Goal: Task Accomplishment & Management: Manage account settings

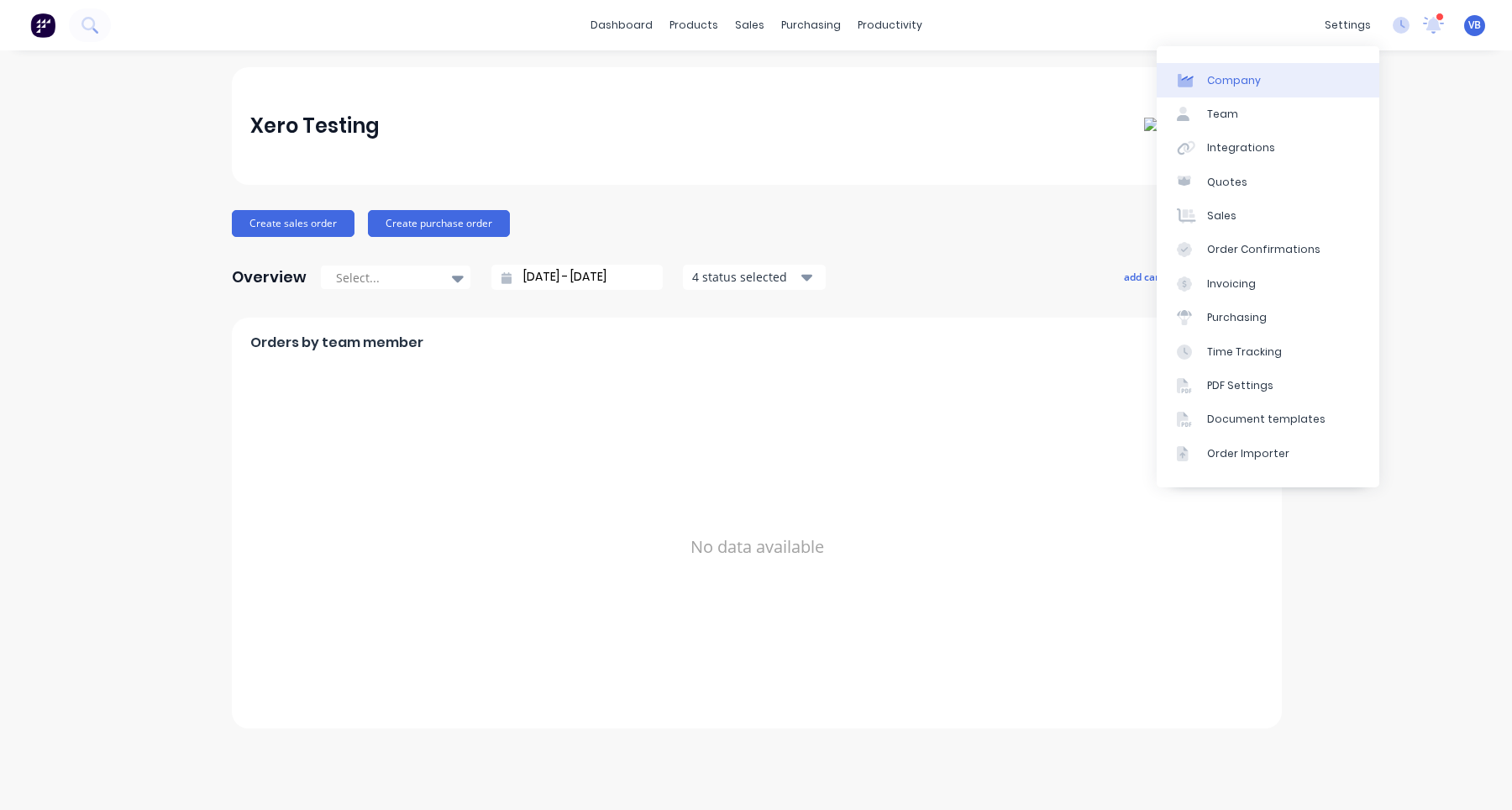
click at [1288, 93] on link "Company" at bounding box center [1268, 79] width 223 height 33
select select "AU"
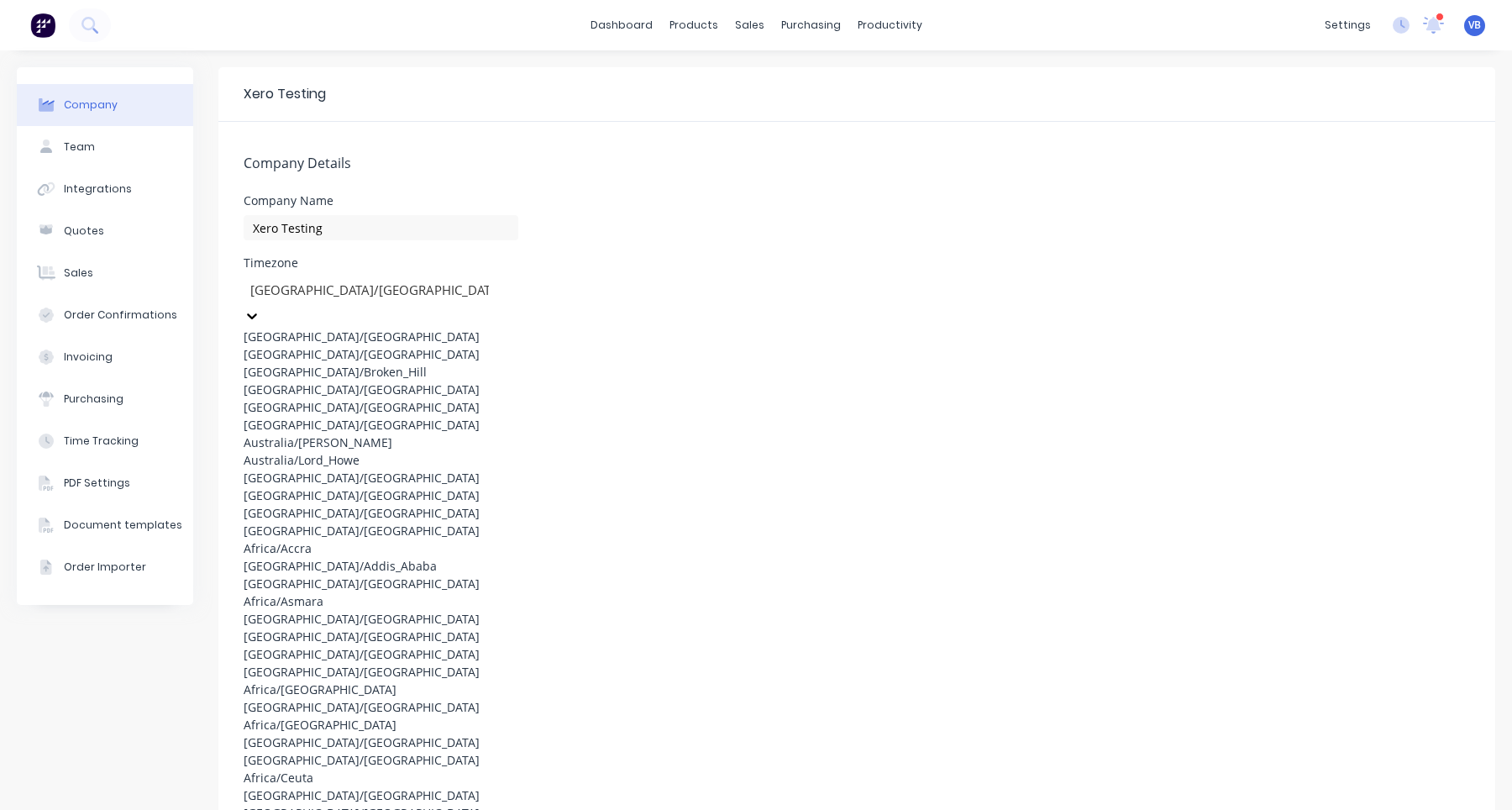
click at [461, 287] on div at bounding box center [369, 290] width 242 height 21
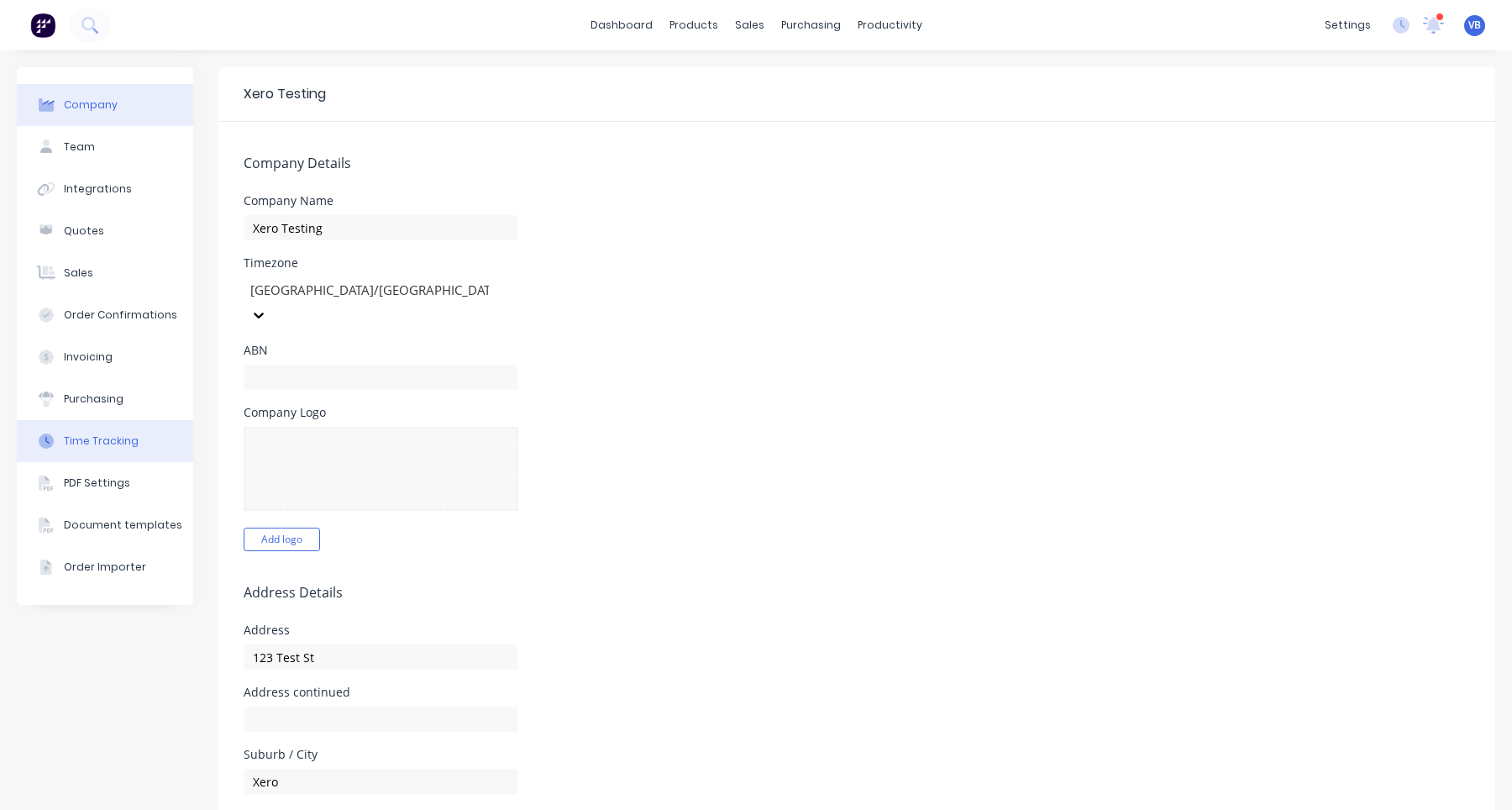
click at [104, 445] on div "Time Tracking" at bounding box center [101, 441] width 75 height 15
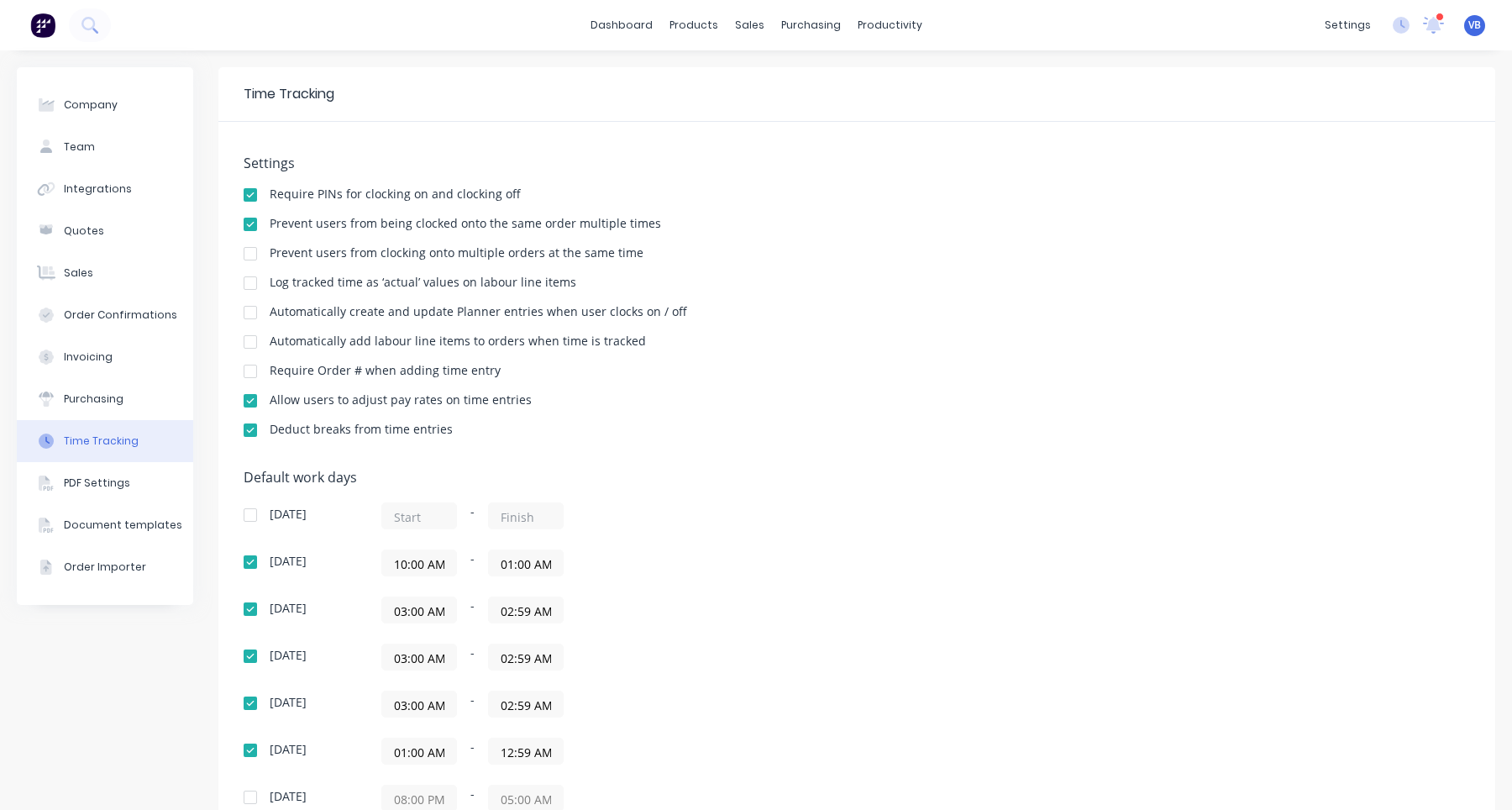
scroll to position [221, 0]
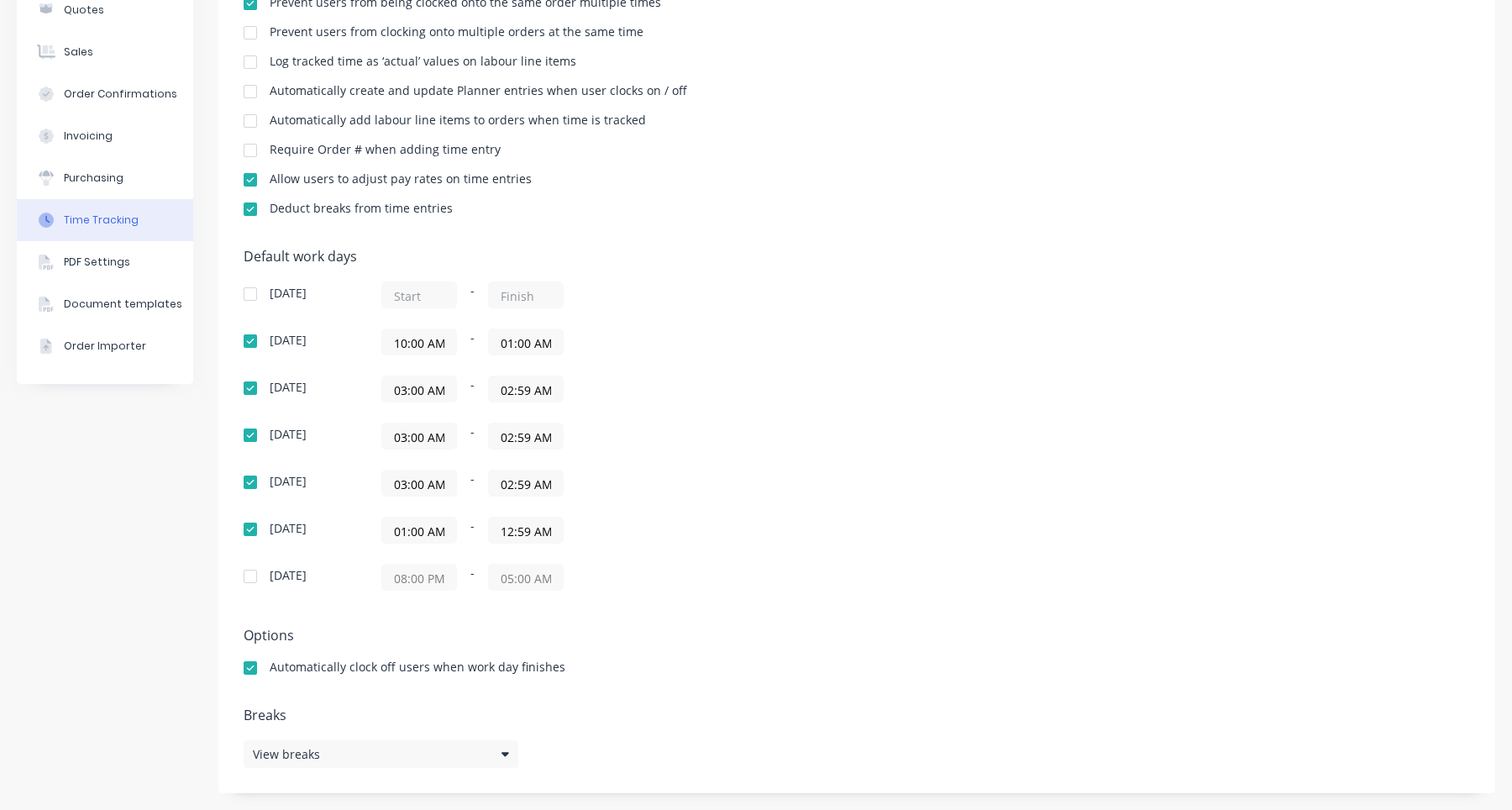
click at [435, 348] on input "10:00 AM" at bounding box center [419, 342] width 74 height 25
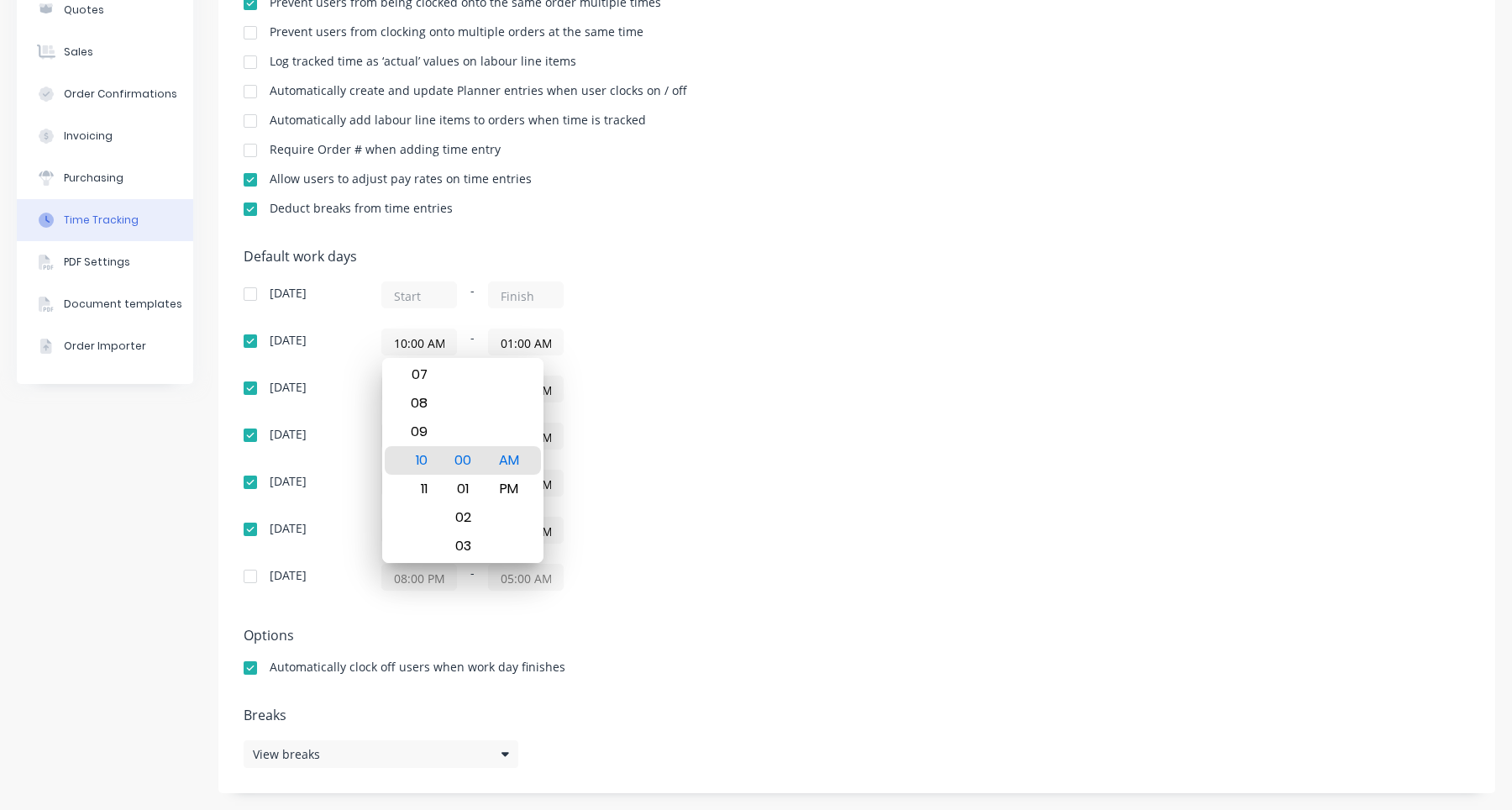
click at [427, 310] on div "[DATE] - [DATE] 10:00 AM - 01:00 AM [DATE] 03:00 AM - 02:59 AM [DATE] 03:00 AM …" at bounding box center [537, 436] width 588 height 309
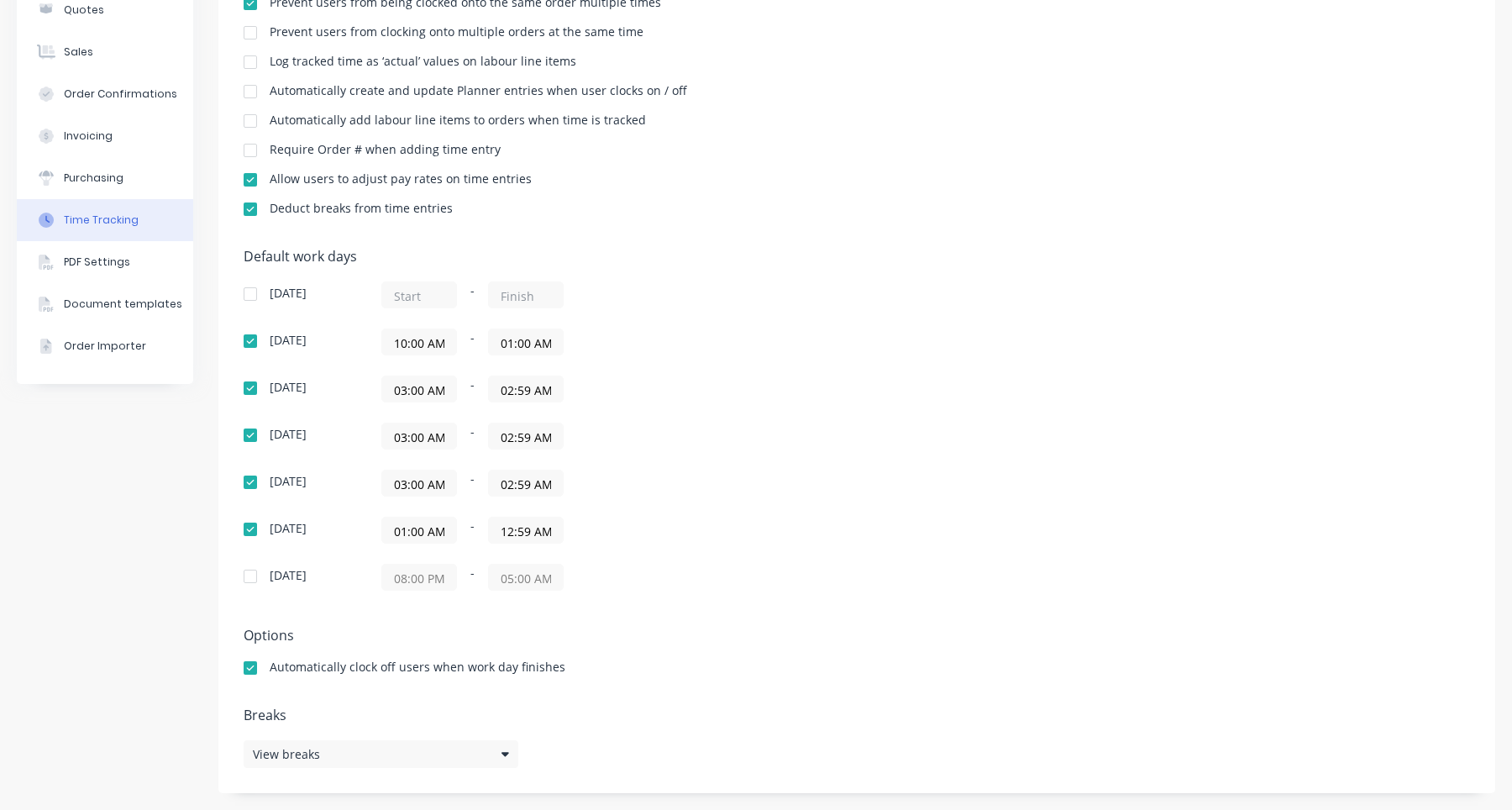
click at [443, 348] on input "10:00 AM" at bounding box center [419, 342] width 74 height 25
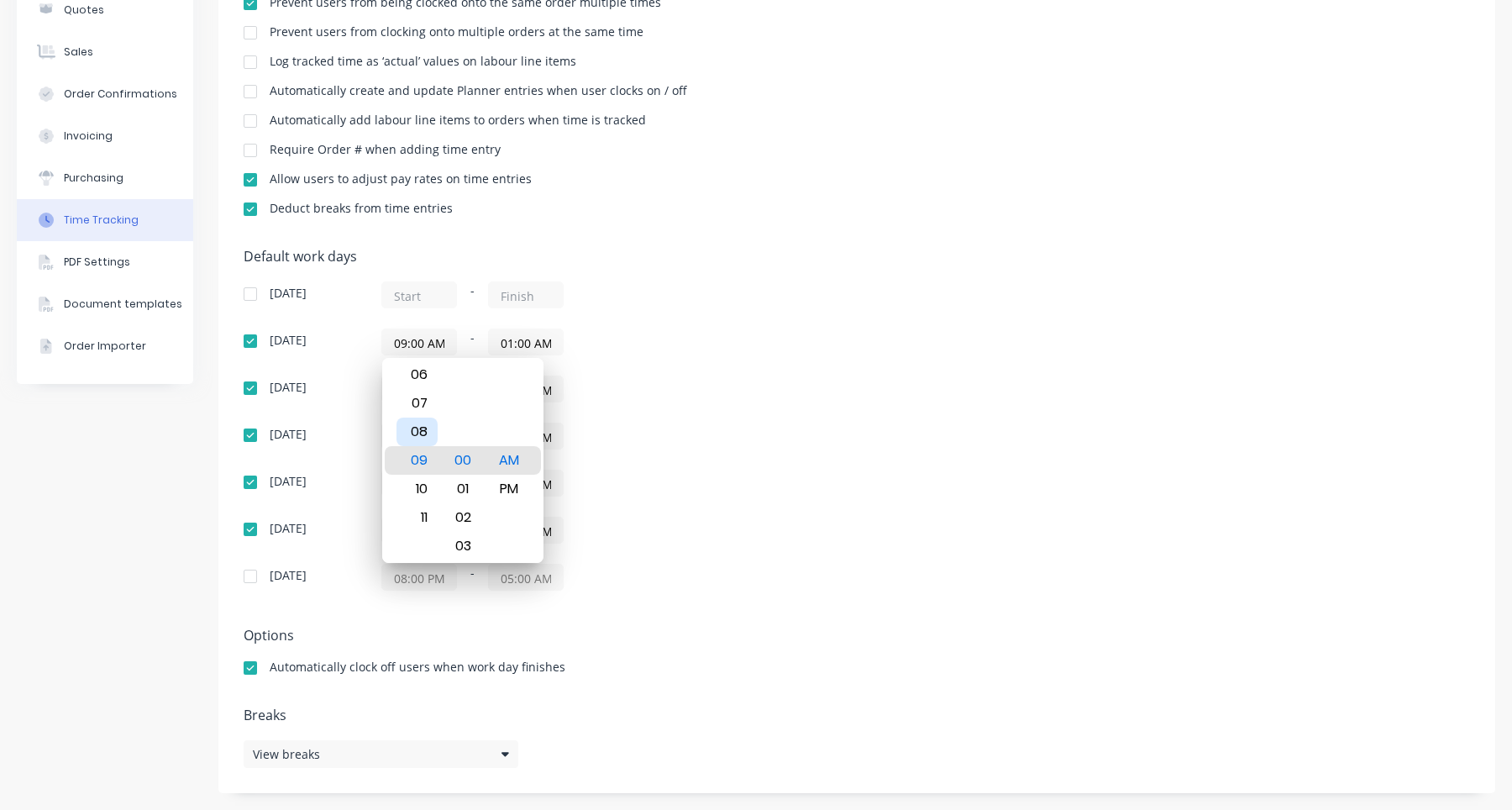
click at [423, 425] on div "08" at bounding box center [418, 432] width 41 height 29
type input "08:00 AM"
click at [611, 447] on div "03:00 AM - 02:59 AM" at bounding box center [592, 436] width 420 height 27
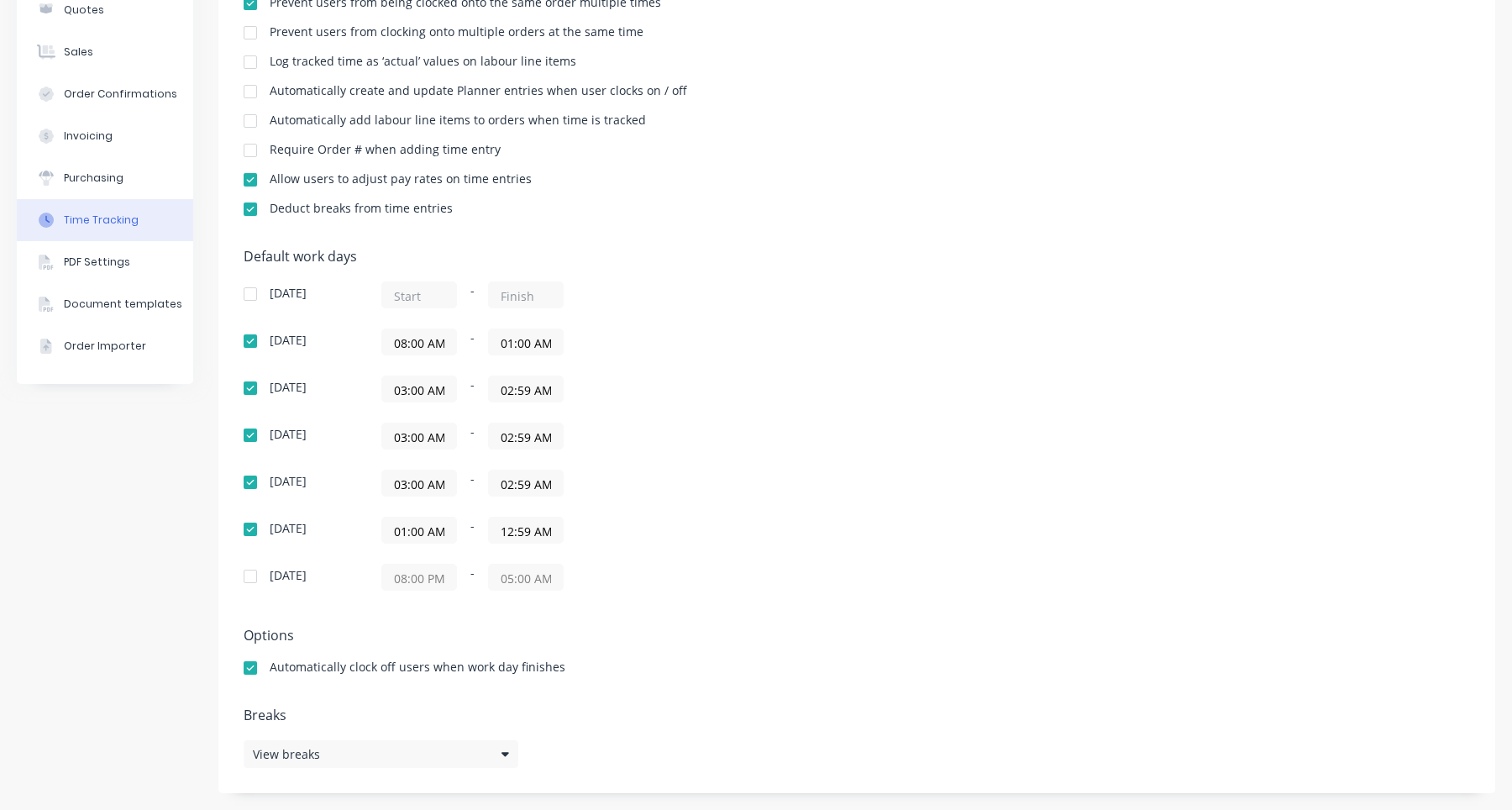
click at [524, 349] on input "01:00 AM" at bounding box center [526, 342] width 74 height 25
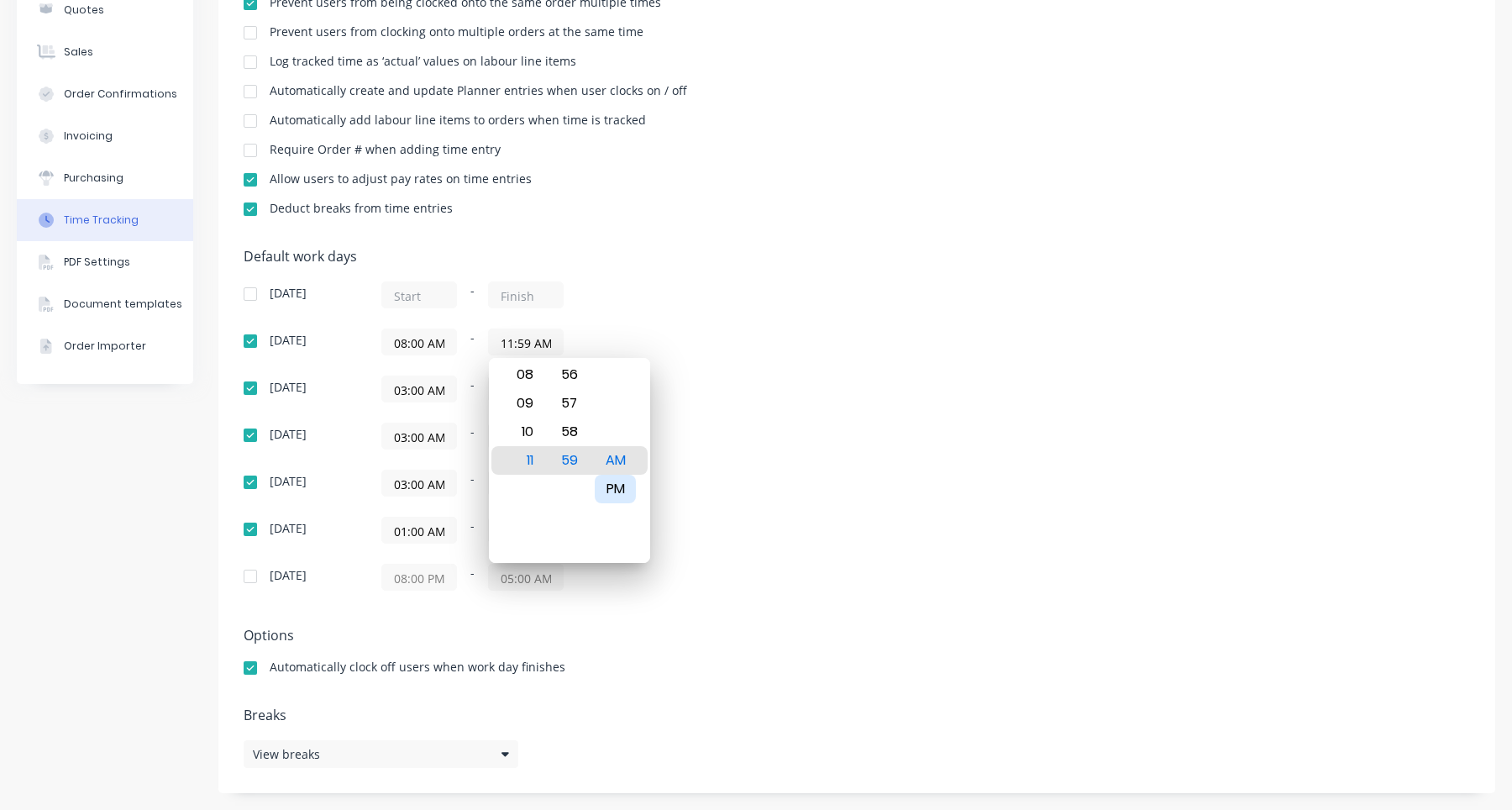
click at [611, 483] on div "PM" at bounding box center [615, 489] width 41 height 29
type input "11:59 PM"
click at [694, 484] on div "03:00 AM - 02:59 AM" at bounding box center [592, 483] width 420 height 27
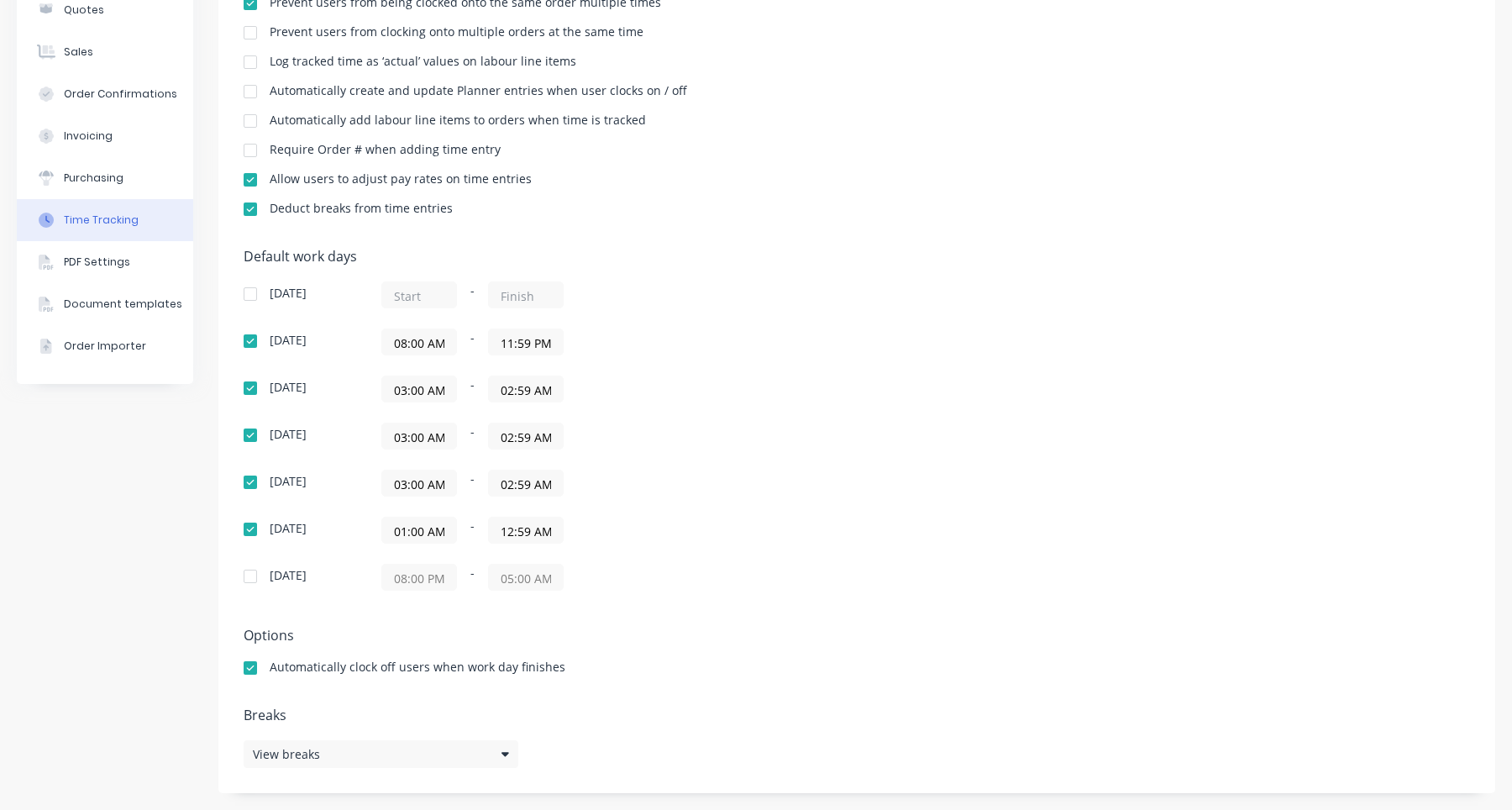
click at [430, 392] on input "03:00 AM" at bounding box center [419, 389] width 74 height 25
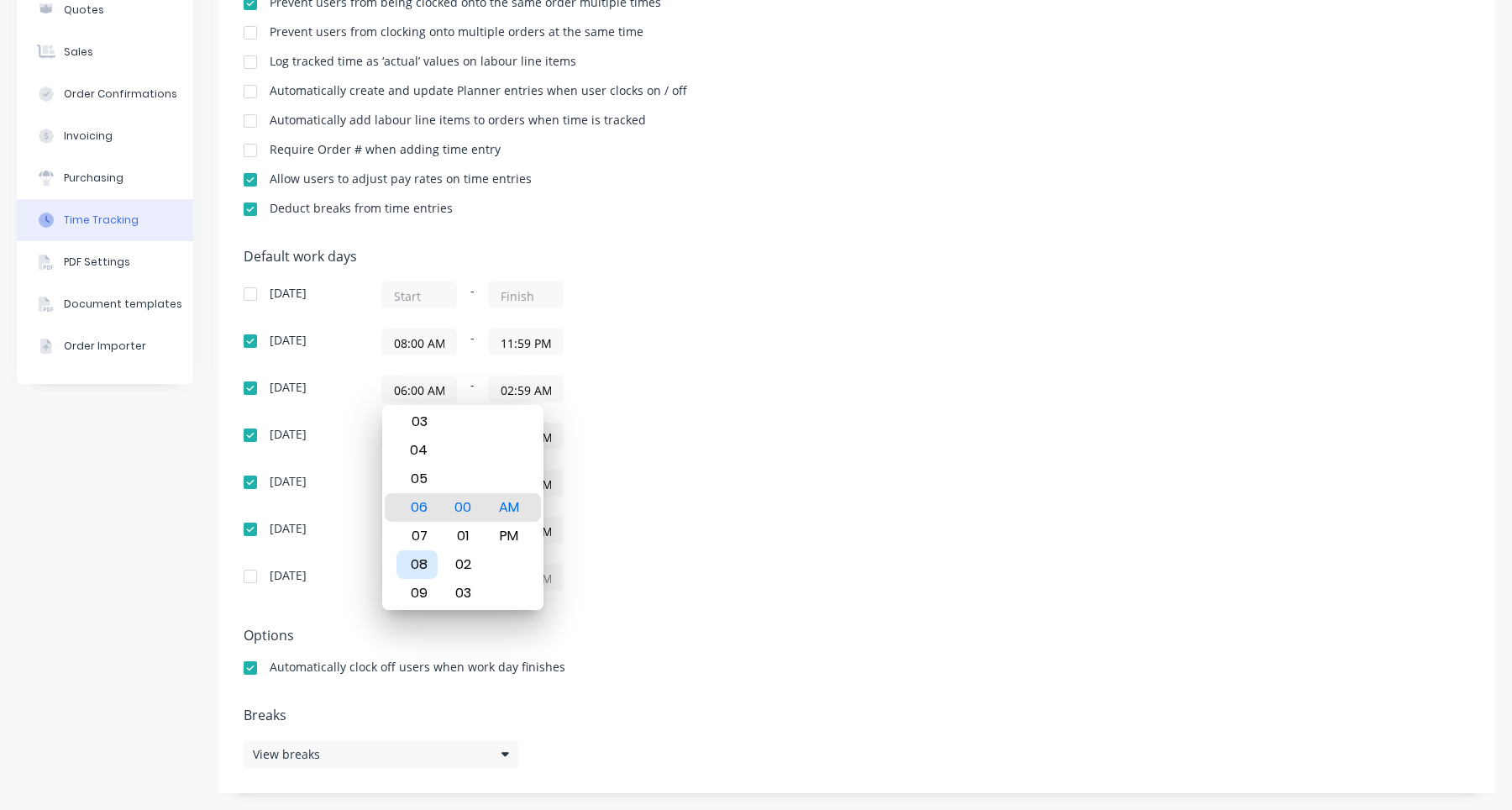
click at [422, 561] on div "08" at bounding box center [418, 565] width 41 height 29
type input "08:00 AM"
click at [668, 488] on div "03:00 AM - 02:59 AM" at bounding box center [592, 483] width 420 height 27
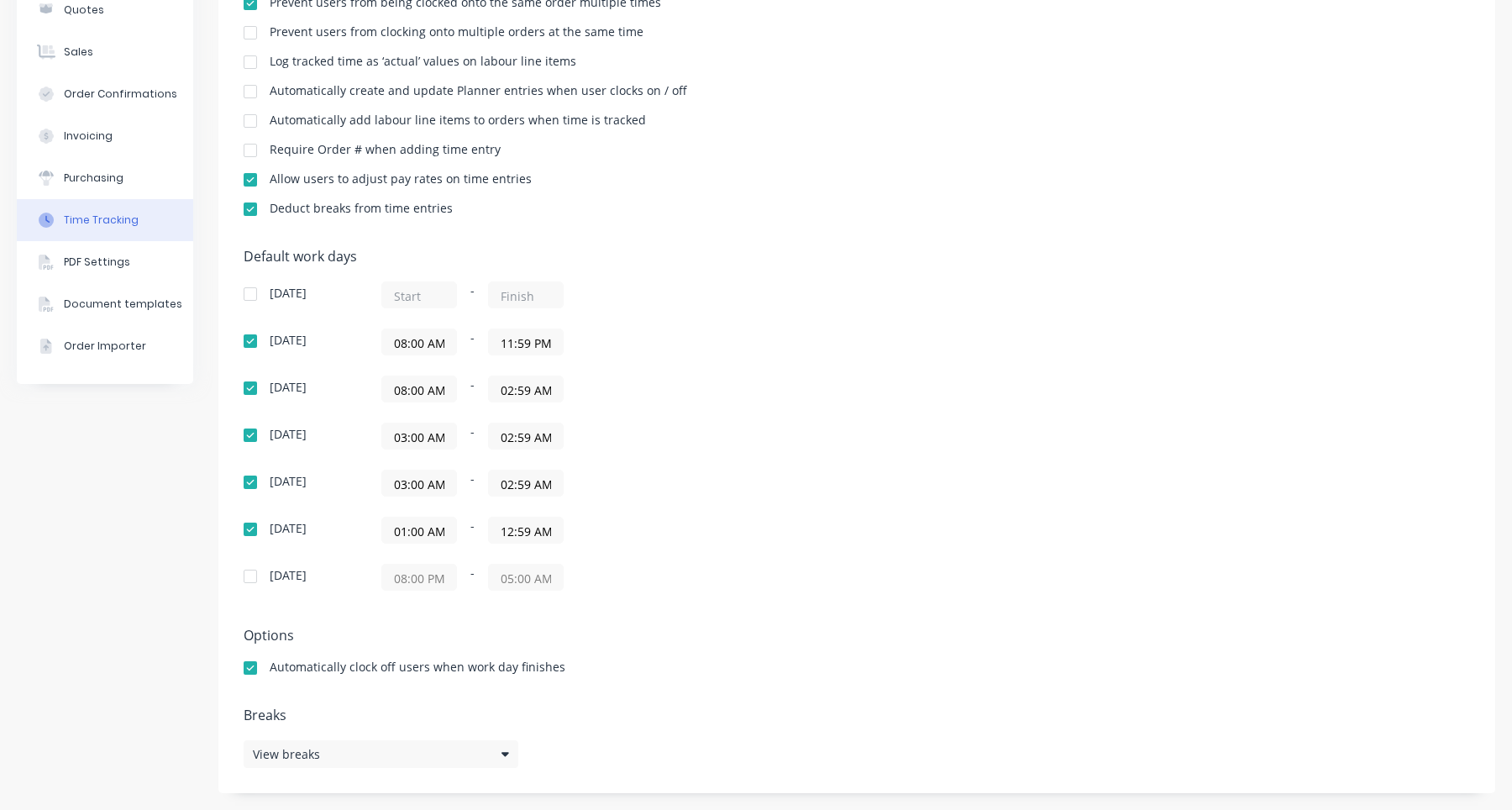
click at [532, 392] on input "02:59 AM" at bounding box center [526, 389] width 74 height 25
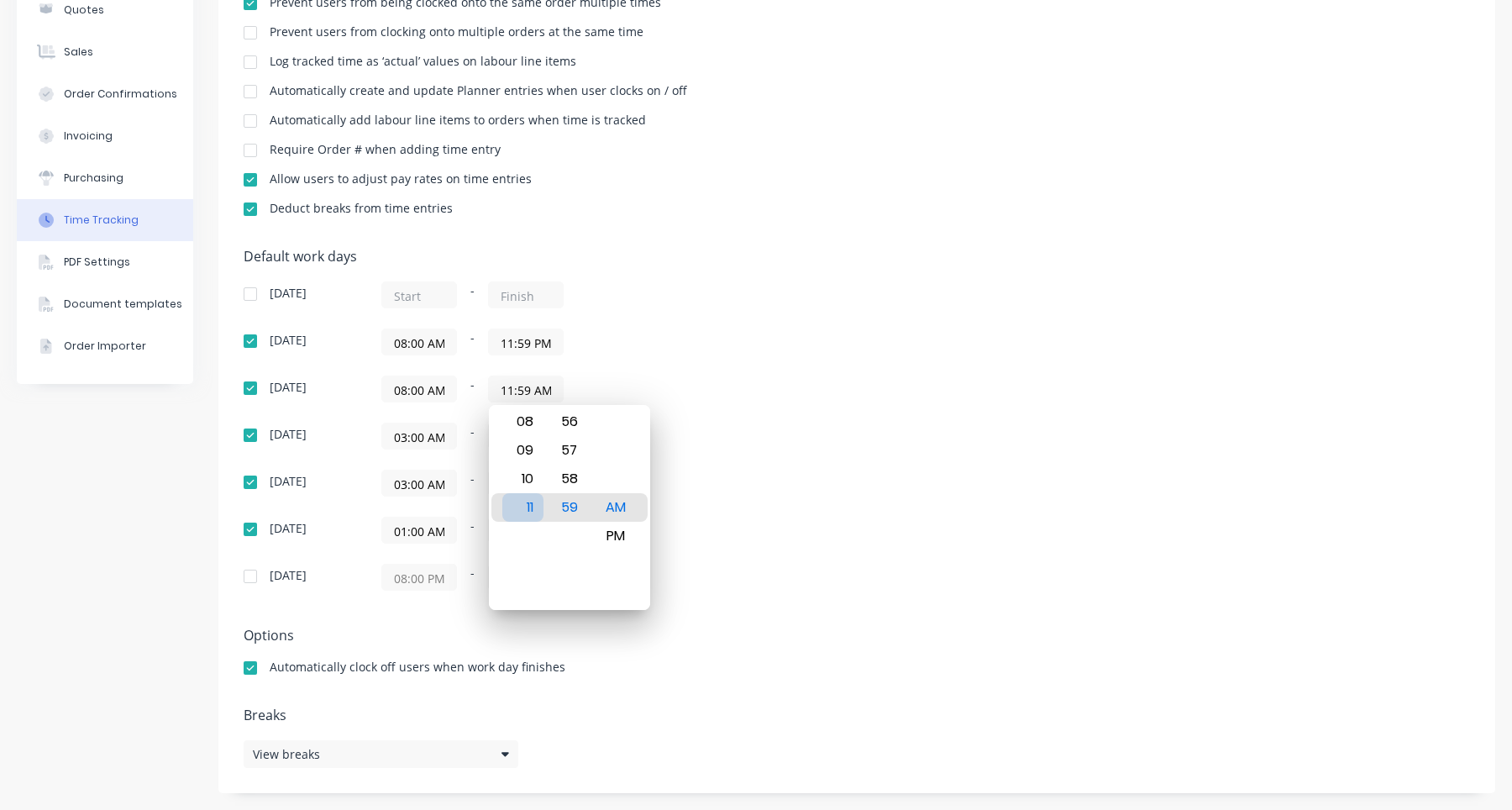
click at [524, 503] on div "11" at bounding box center [523, 507] width 41 height 29
click at [618, 535] on div "PM" at bounding box center [615, 536] width 41 height 29
type input "11:59 PM"
click at [688, 519] on div "01:00 AM - 12:59 AM" at bounding box center [592, 530] width 420 height 27
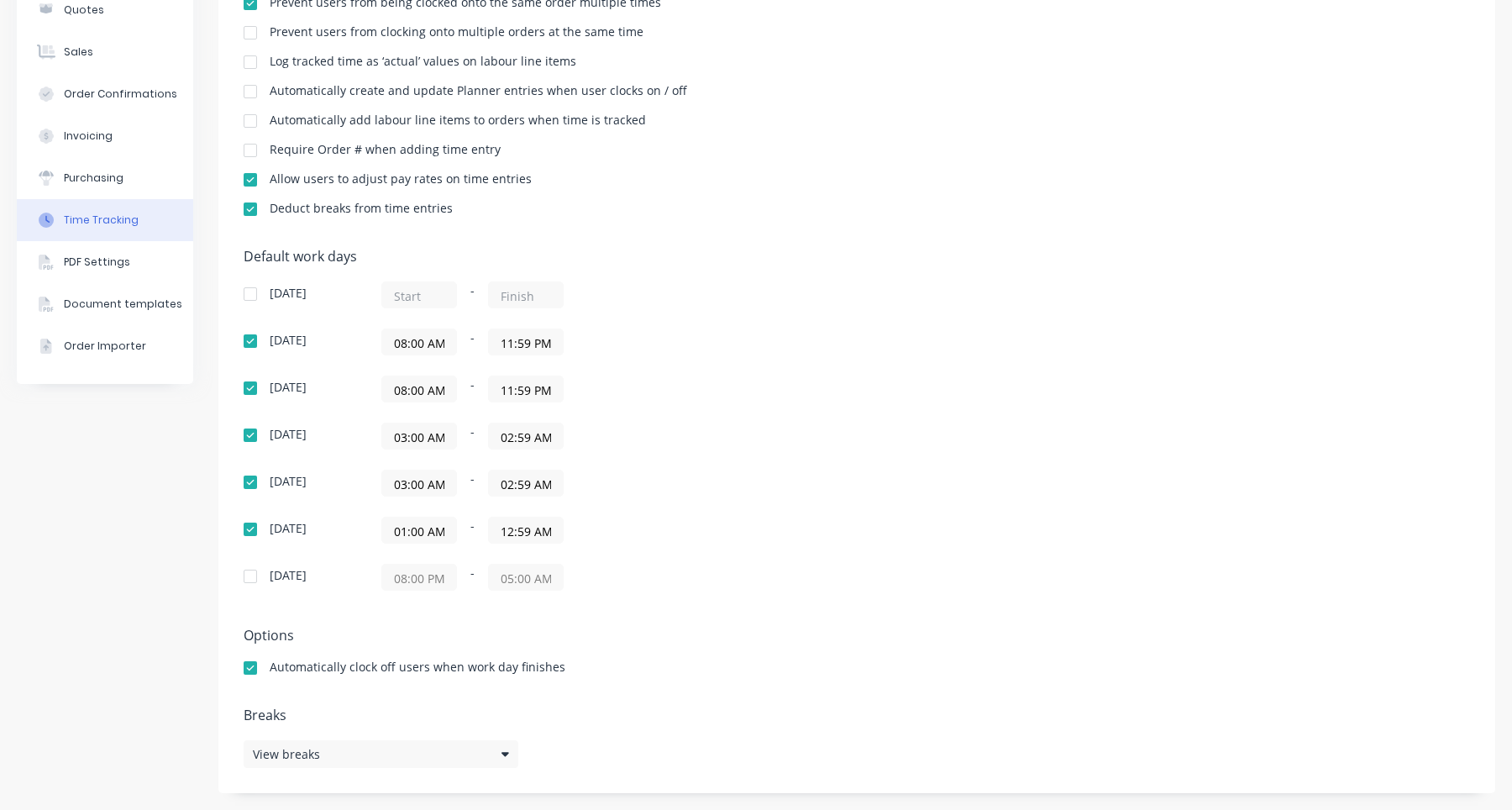
click at [418, 427] on input "03:00 AM" at bounding box center [419, 436] width 74 height 25
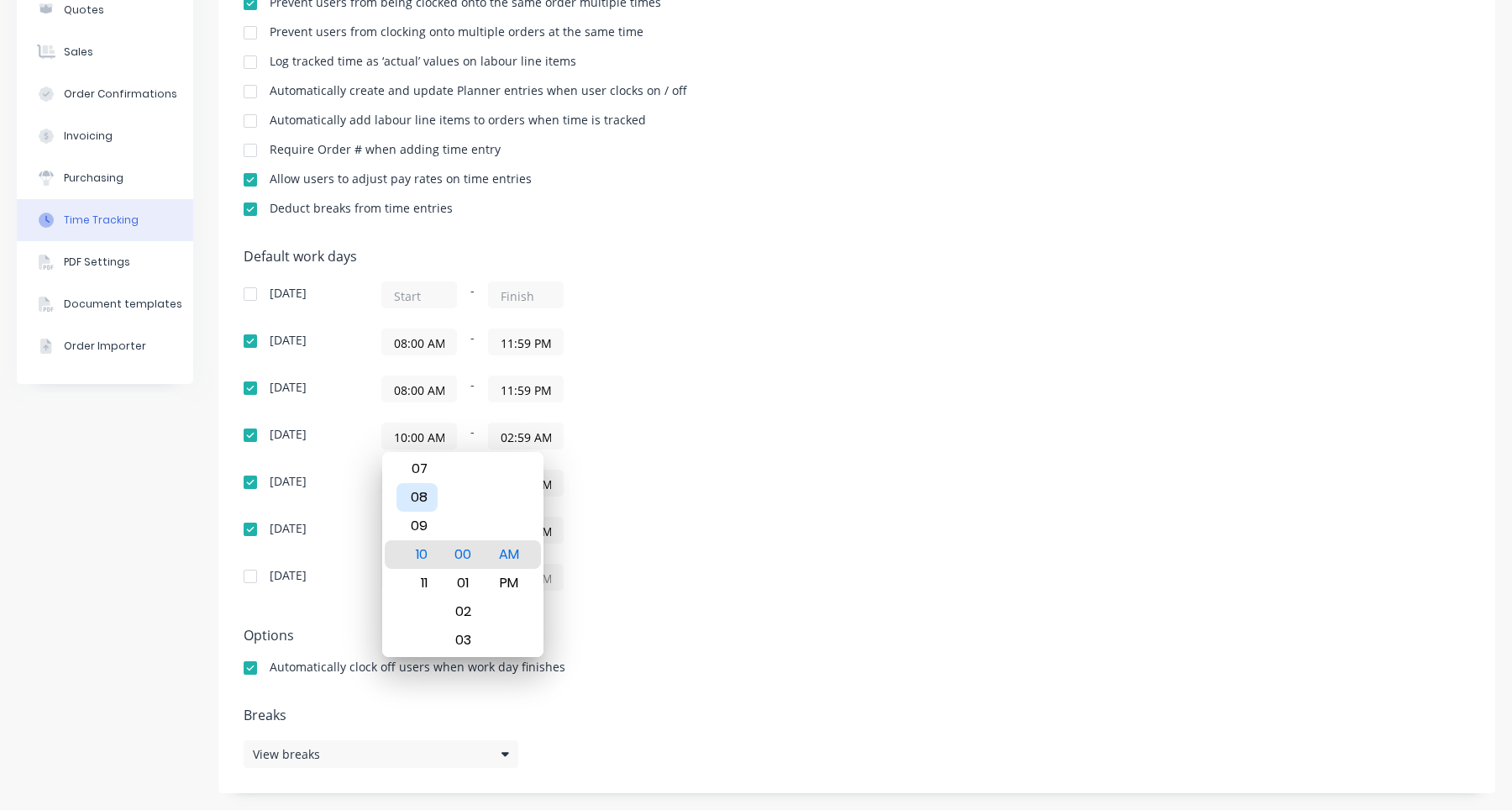
click at [424, 509] on div "08" at bounding box center [418, 497] width 41 height 29
click at [421, 559] on div "11" at bounding box center [418, 555] width 41 height 29
click at [464, 551] on div "59" at bounding box center [463, 555] width 41 height 29
click at [516, 585] on div "PM" at bounding box center [510, 583] width 41 height 29
click at [697, 525] on div "01:00 AM - 12:59 AM" at bounding box center [592, 530] width 420 height 27
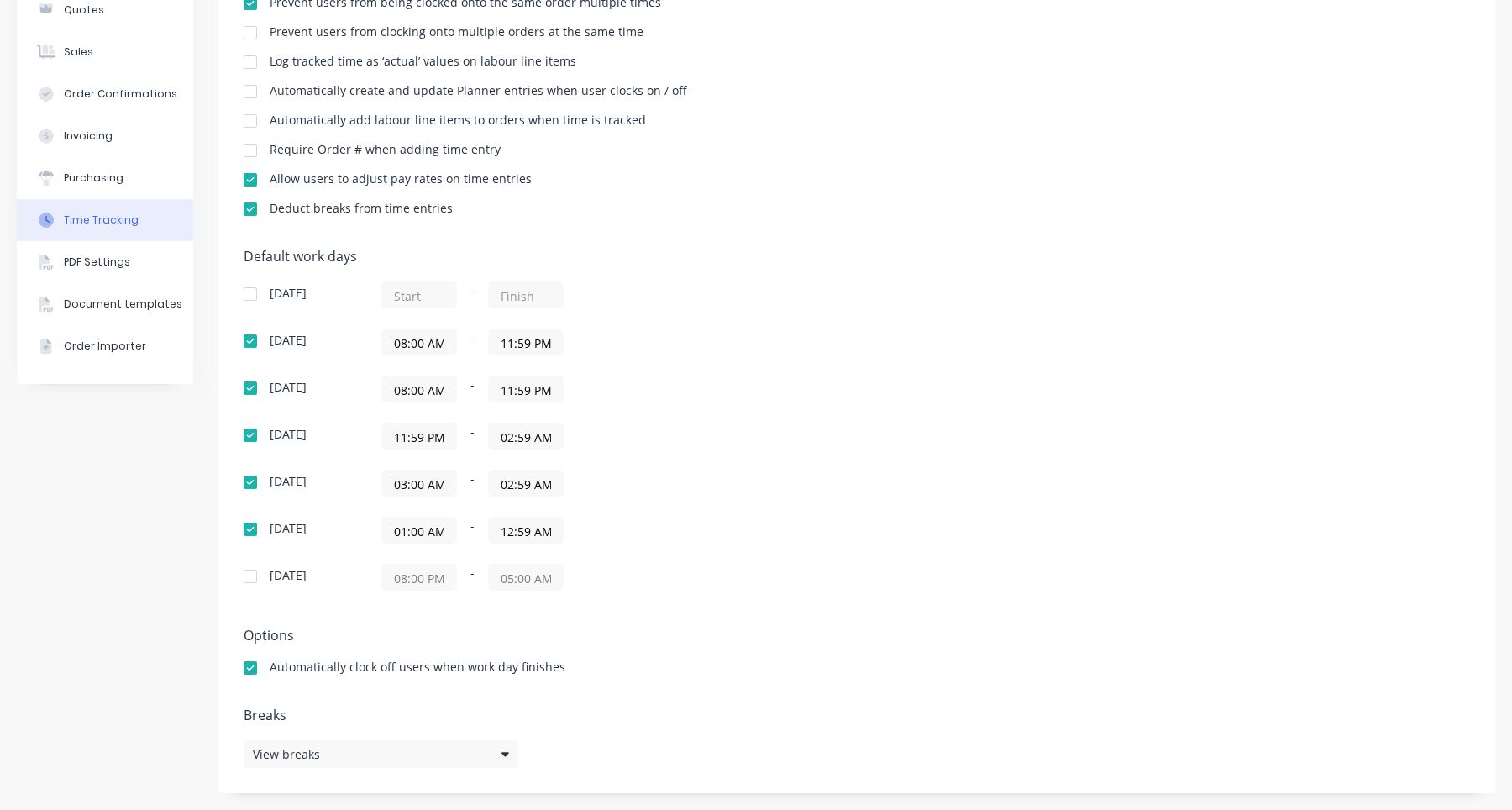
click at [435, 444] on input "11:59 PM" at bounding box center [419, 436] width 74 height 25
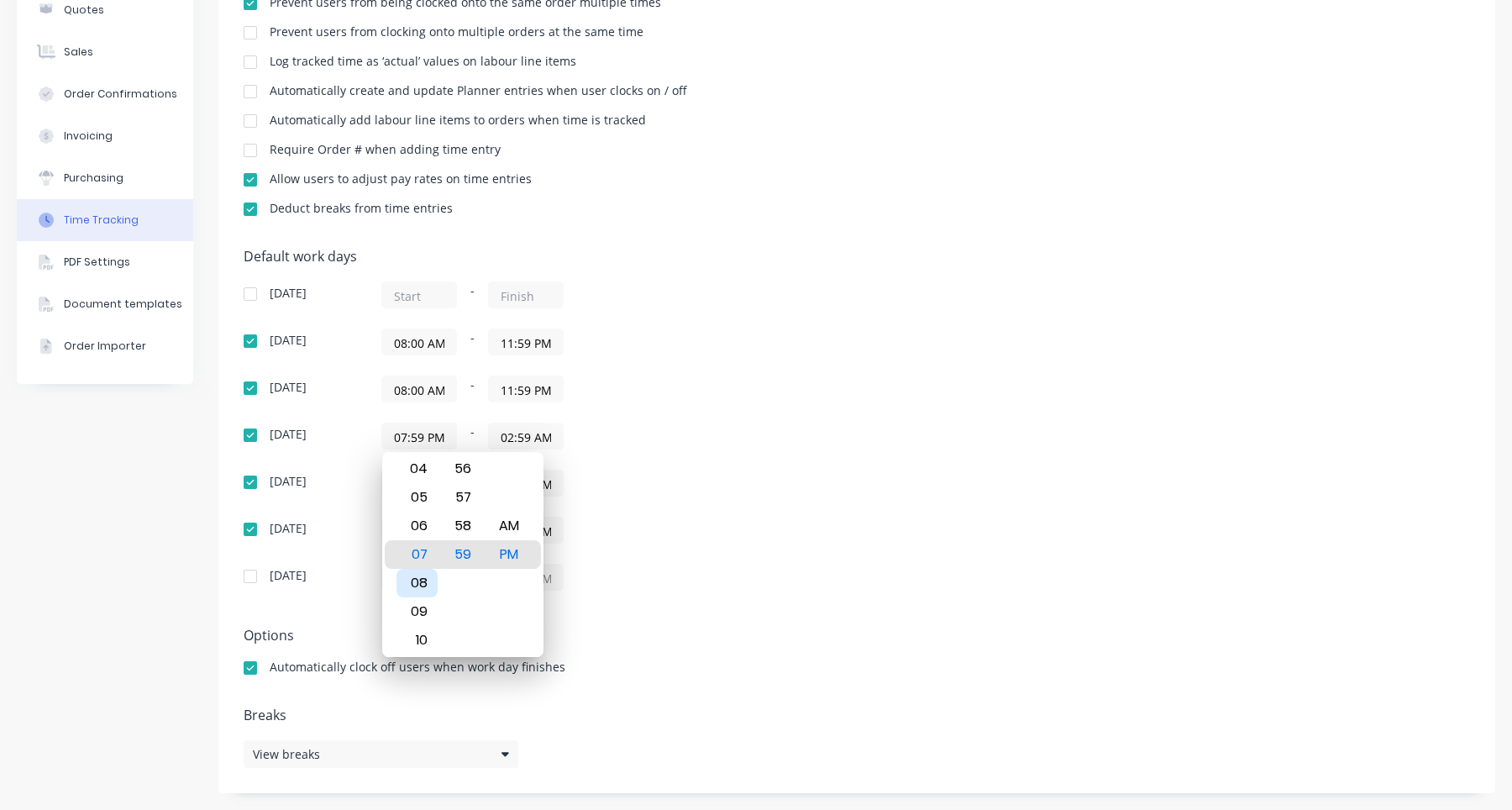
click at [423, 584] on div "08" at bounding box center [418, 583] width 41 height 29
click at [507, 520] on div "AM" at bounding box center [510, 526] width 41 height 29
type input "08:00 AM"
click at [465, 555] on div "00" at bounding box center [463, 555] width 41 height 29
click at [575, 432] on div "08:00 AM - 02:59 AM" at bounding box center [592, 436] width 420 height 27
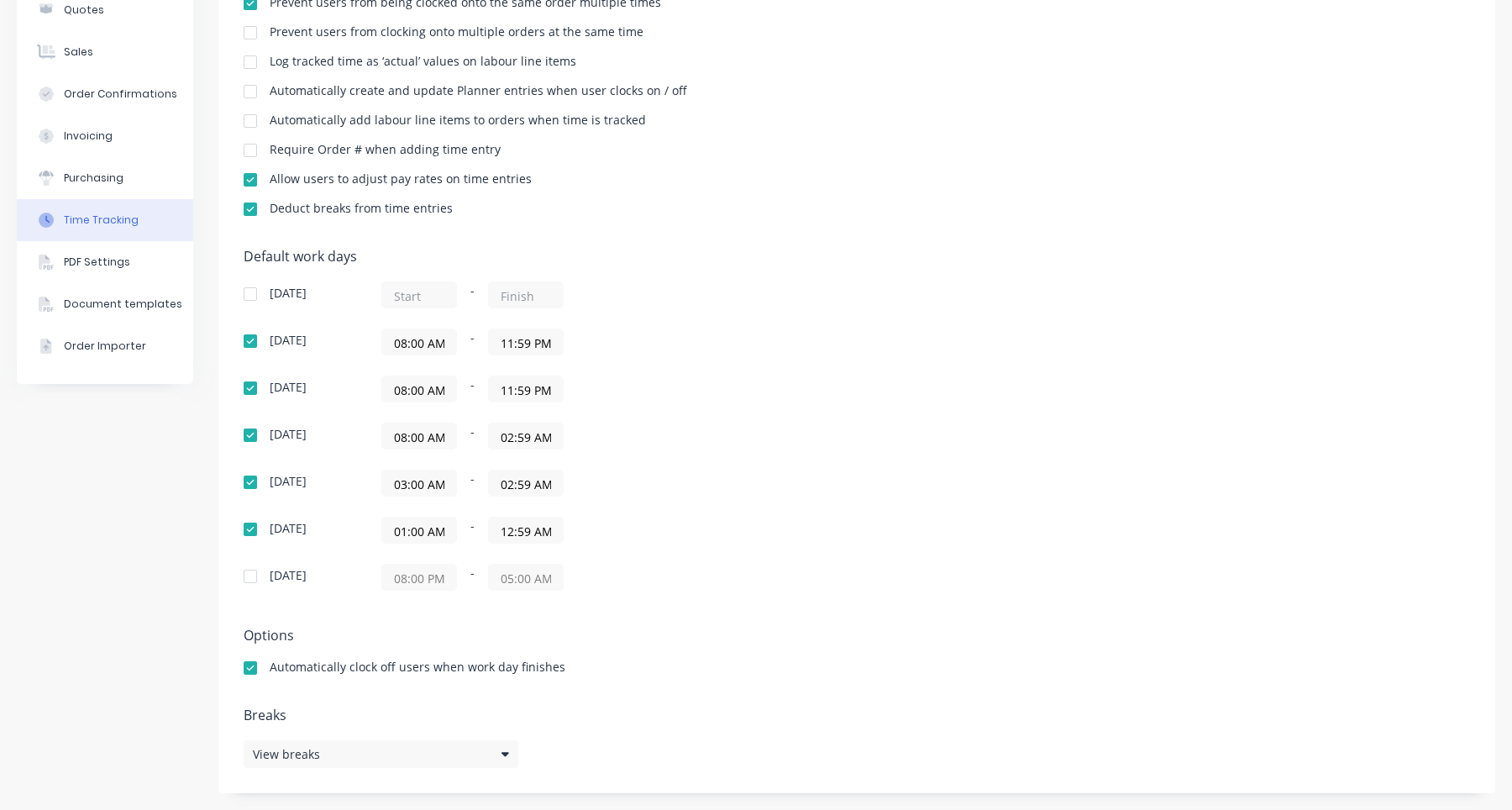
click at [529, 444] on input "02:59 AM" at bounding box center [526, 436] width 74 height 25
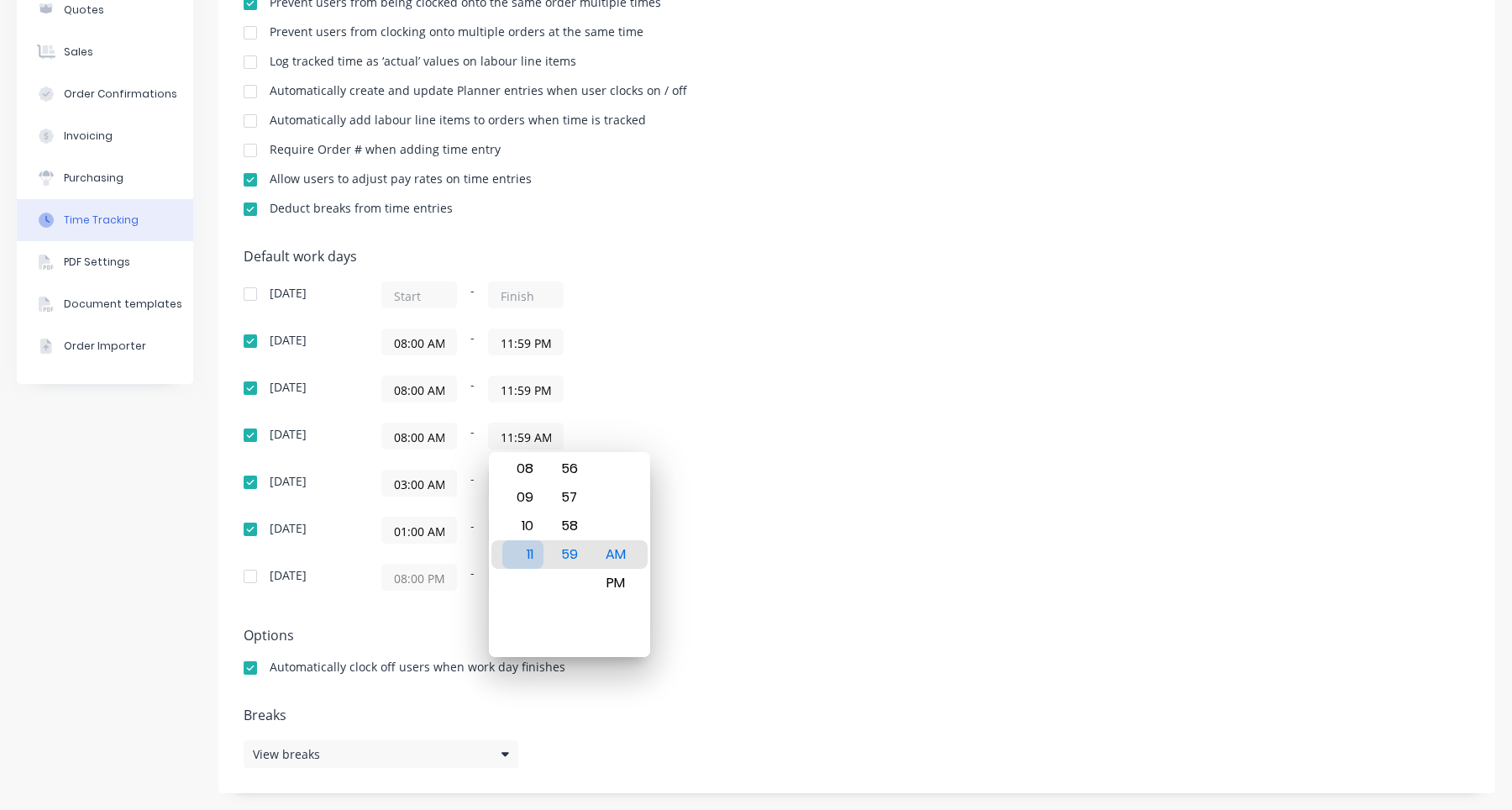
click at [530, 555] on div "11" at bounding box center [523, 555] width 41 height 29
click at [620, 581] on div "PM" at bounding box center [615, 583] width 41 height 29
type input "11:59 PM"
click at [705, 542] on div "01:00 AM - 12:59 AM" at bounding box center [592, 530] width 420 height 27
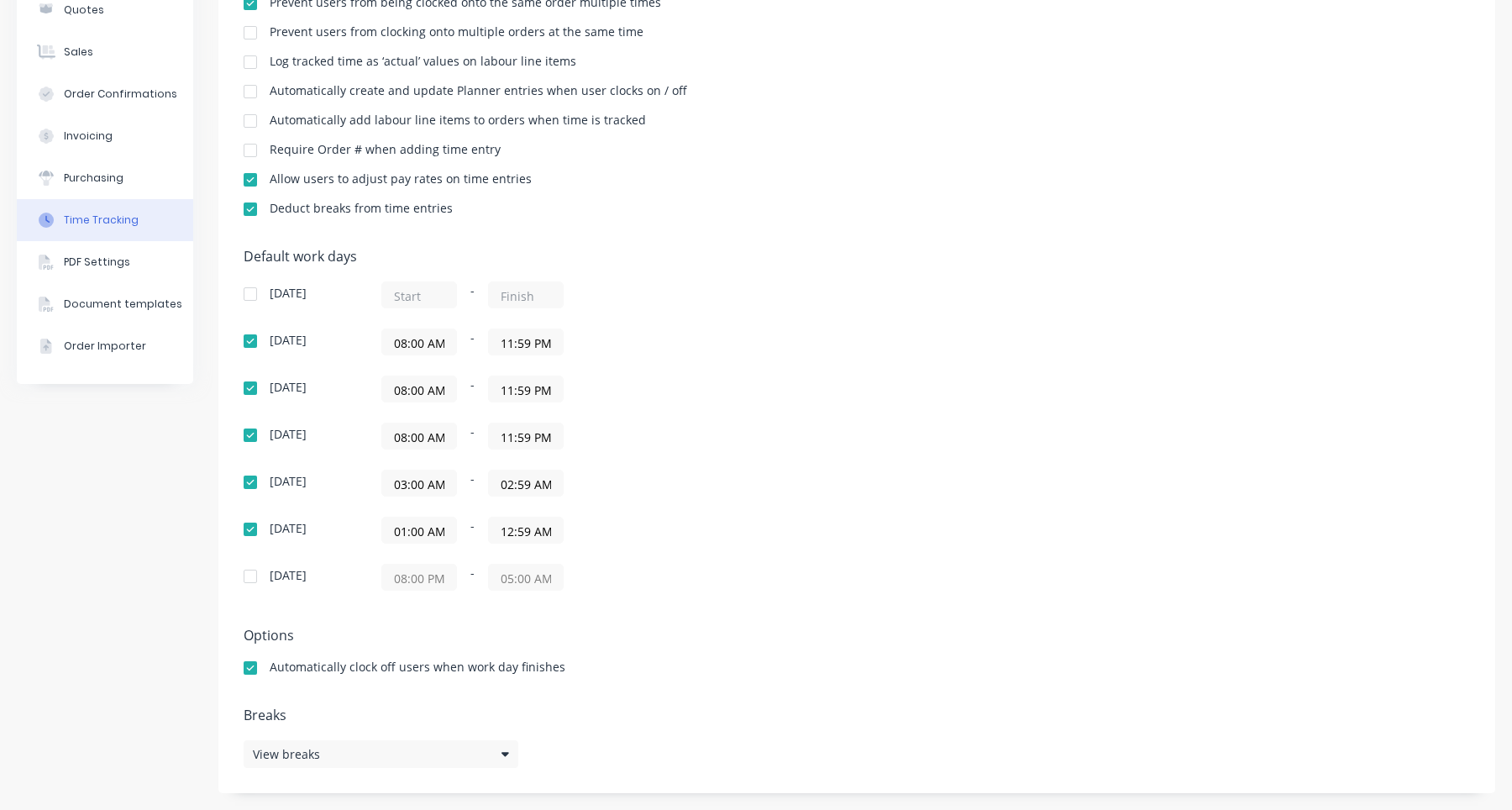
click at [431, 489] on input "03:00 AM" at bounding box center [419, 483] width 74 height 25
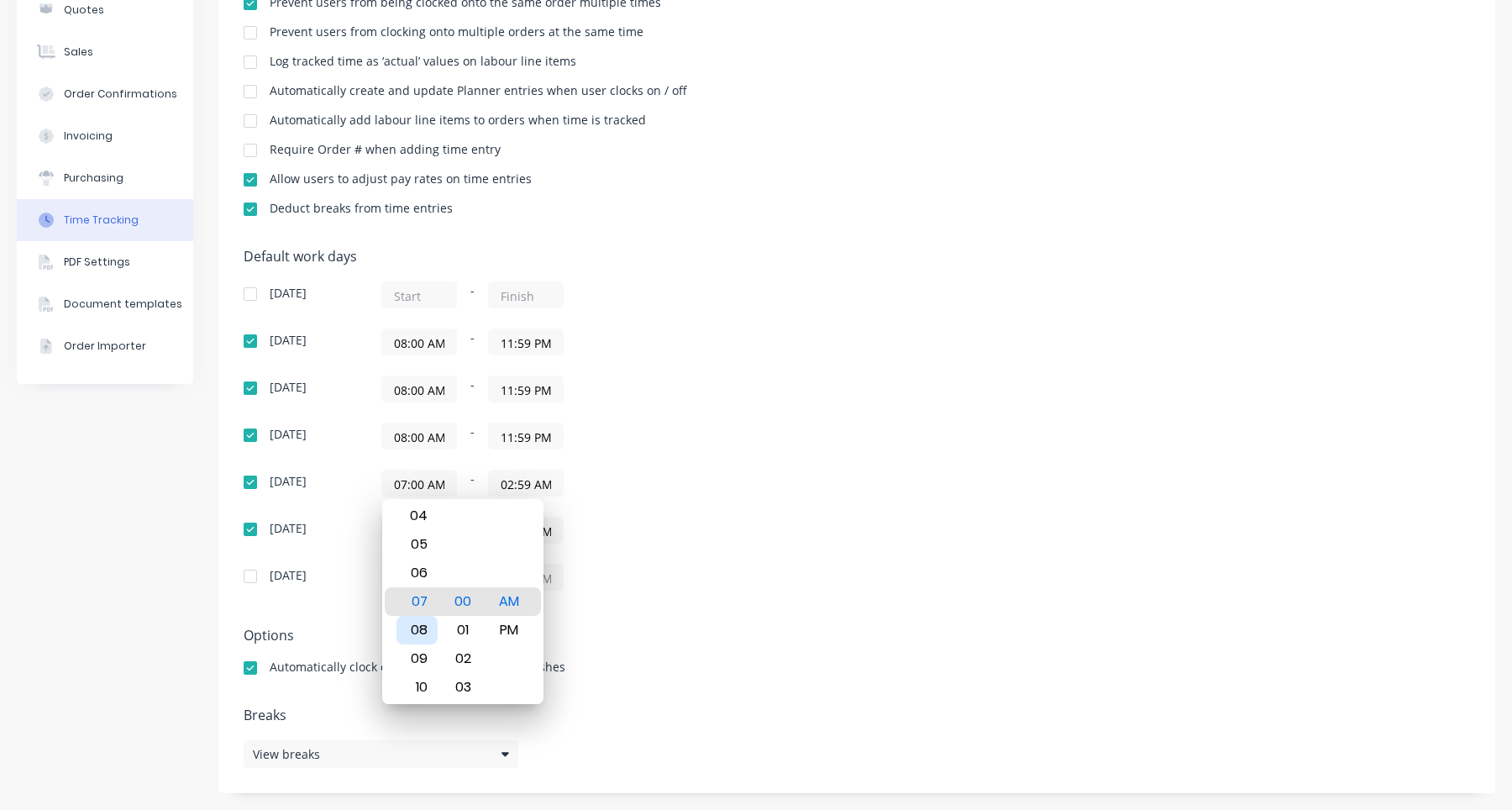
click at [425, 643] on div "08" at bounding box center [418, 630] width 41 height 29
type input "08:00 AM"
click at [614, 584] on div "08:00 PM - 05:00 AM" at bounding box center [592, 577] width 420 height 27
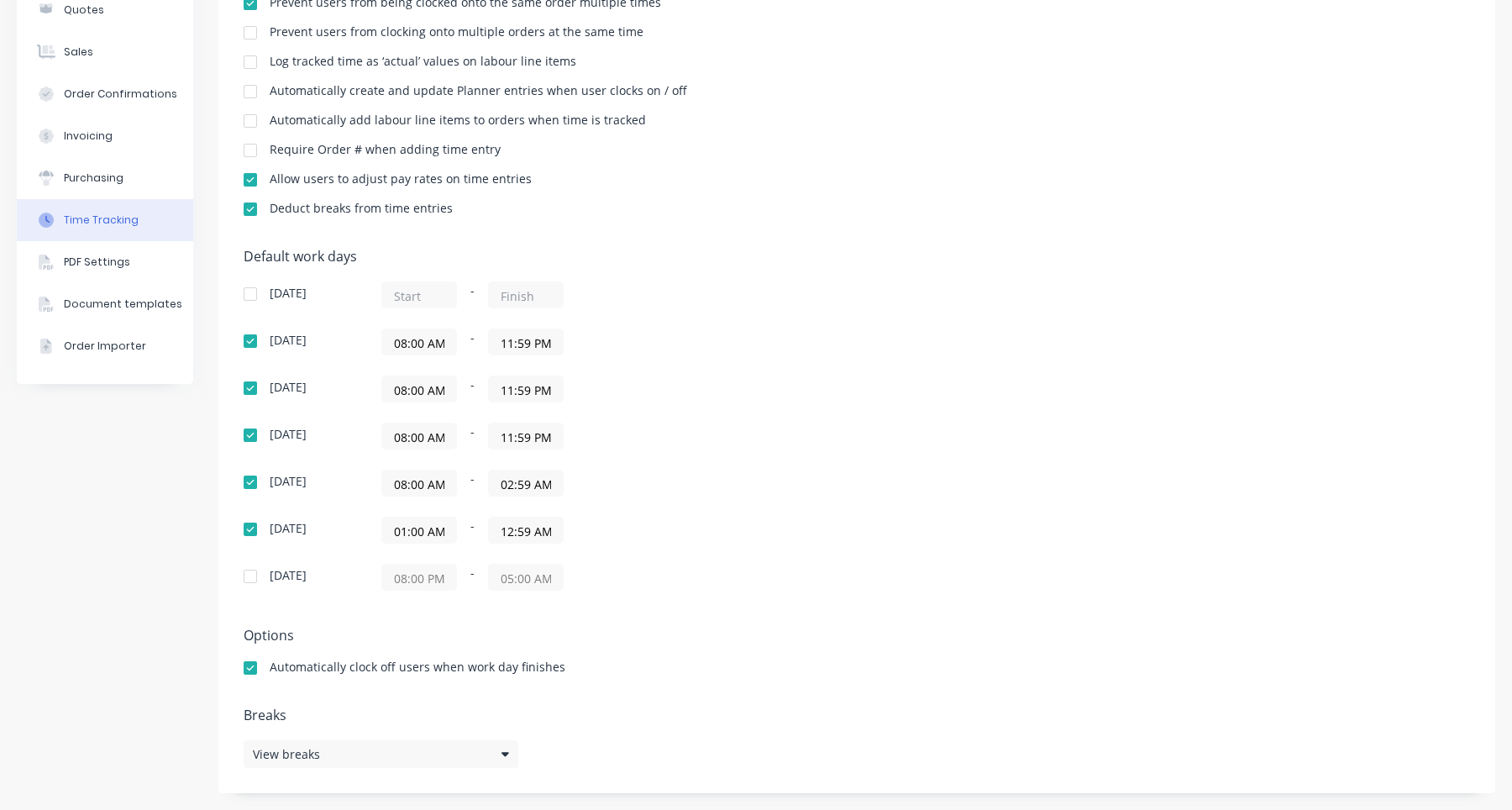
click at [533, 479] on input "02:59 AM" at bounding box center [526, 483] width 74 height 25
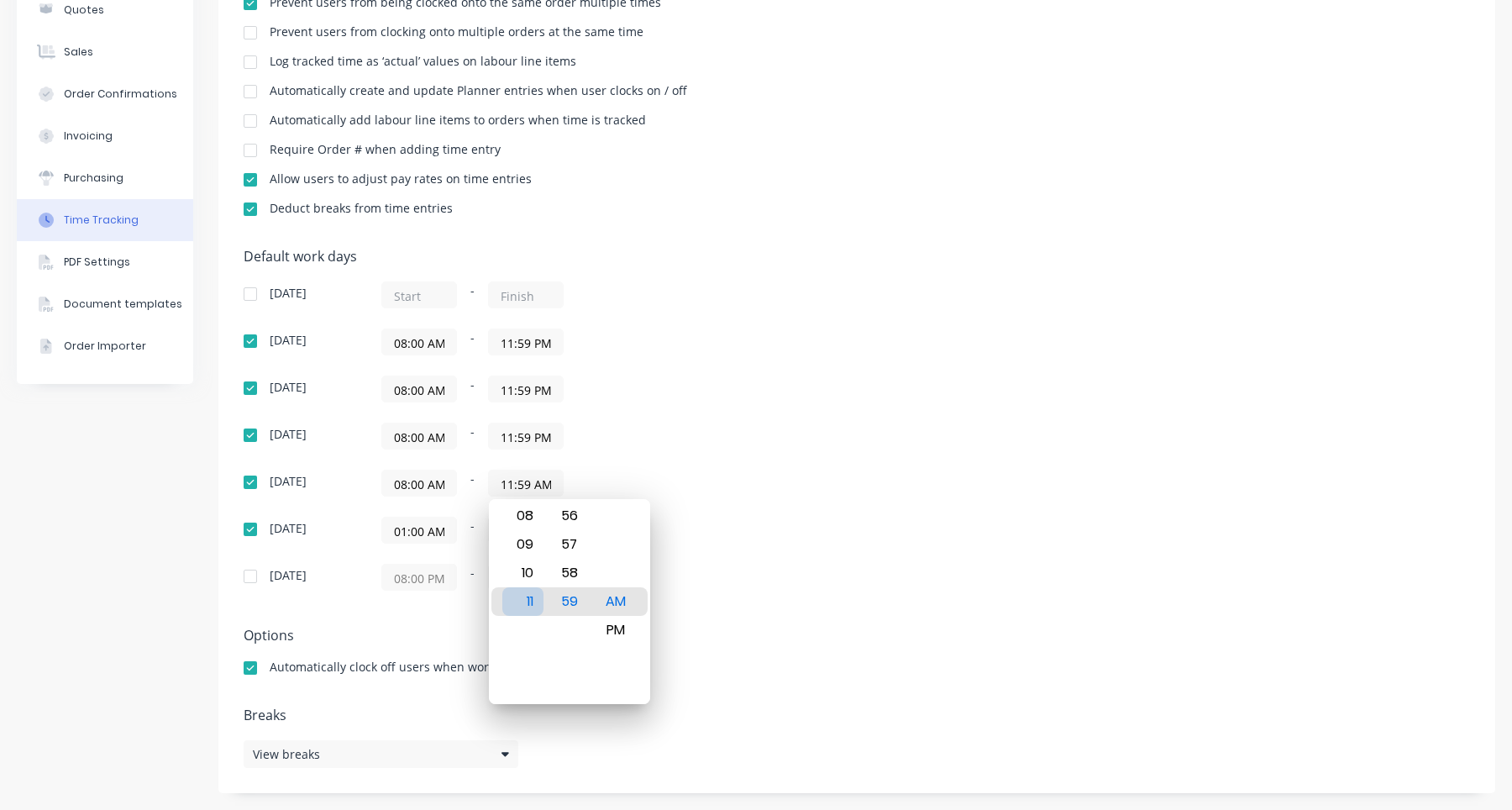
click at [530, 610] on div "11" at bounding box center [523, 602] width 41 height 29
click at [615, 629] on div "PM" at bounding box center [615, 630] width 41 height 29
type input "11:59 PM"
click at [681, 625] on div "Settings Require PINs for clocking on and clocking off Prevent users from being…" at bounding box center [857, 348] width 1277 height 893
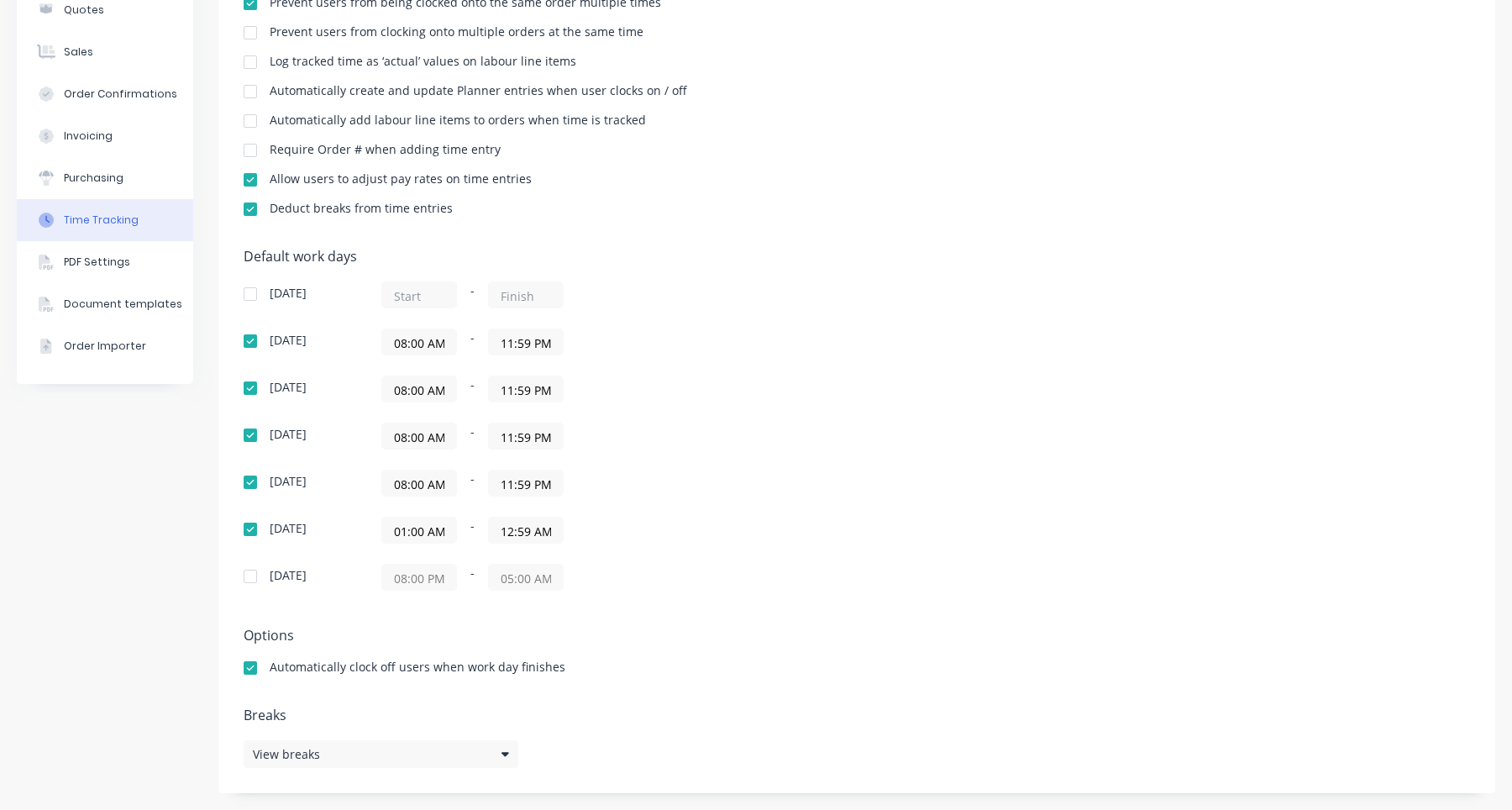
click at [443, 537] on input "01:00 AM" at bounding box center [419, 530] width 74 height 25
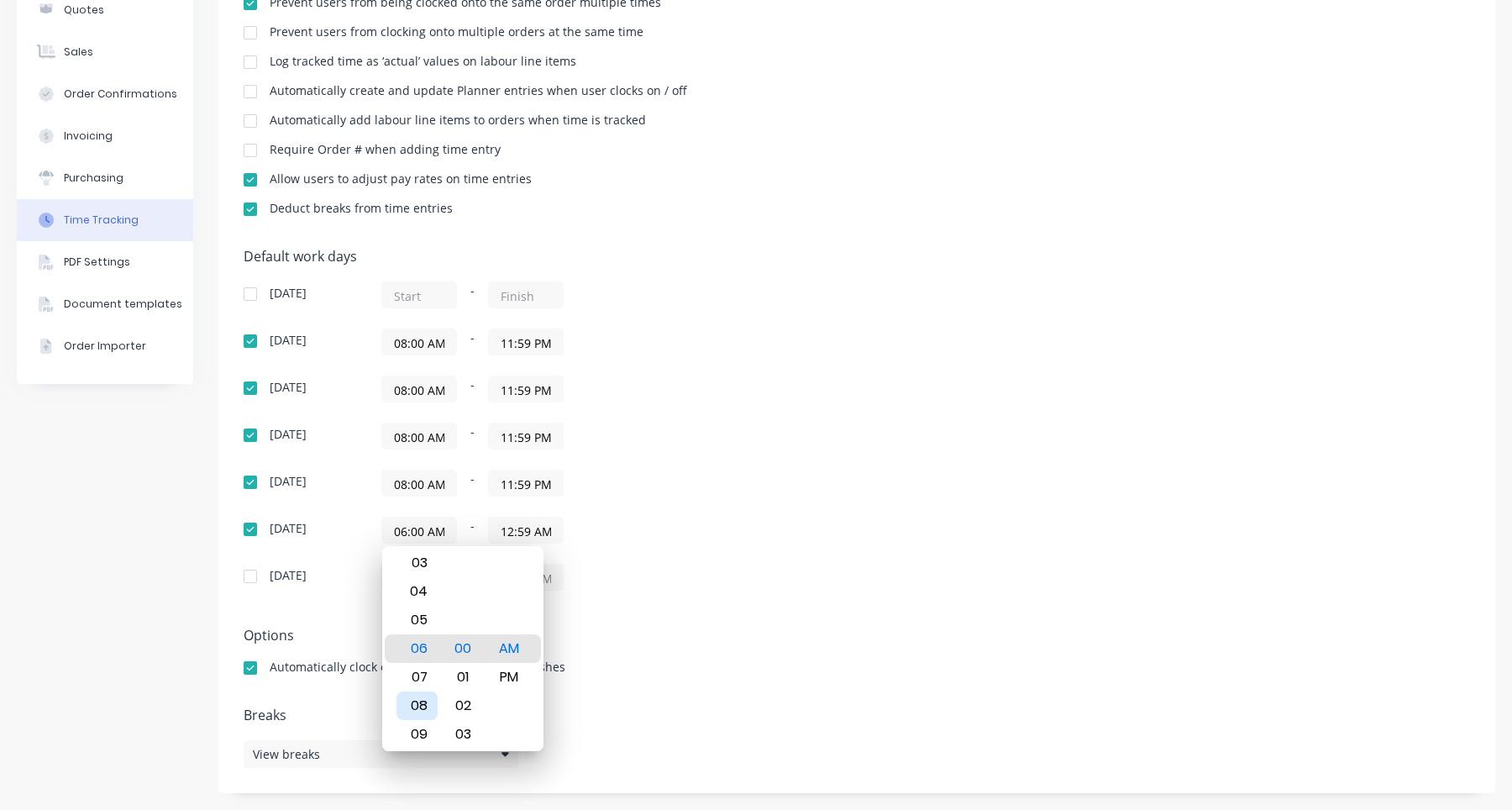
click at [426, 691] on div "08" at bounding box center [418, 706] width 41 height 29
type input "08:00 AM"
click at [466, 647] on div "00" at bounding box center [463, 648] width 41 height 29
click at [651, 626] on div "Settings Require PINs for clocking on and clocking off Prevent users from being…" at bounding box center [857, 348] width 1277 height 893
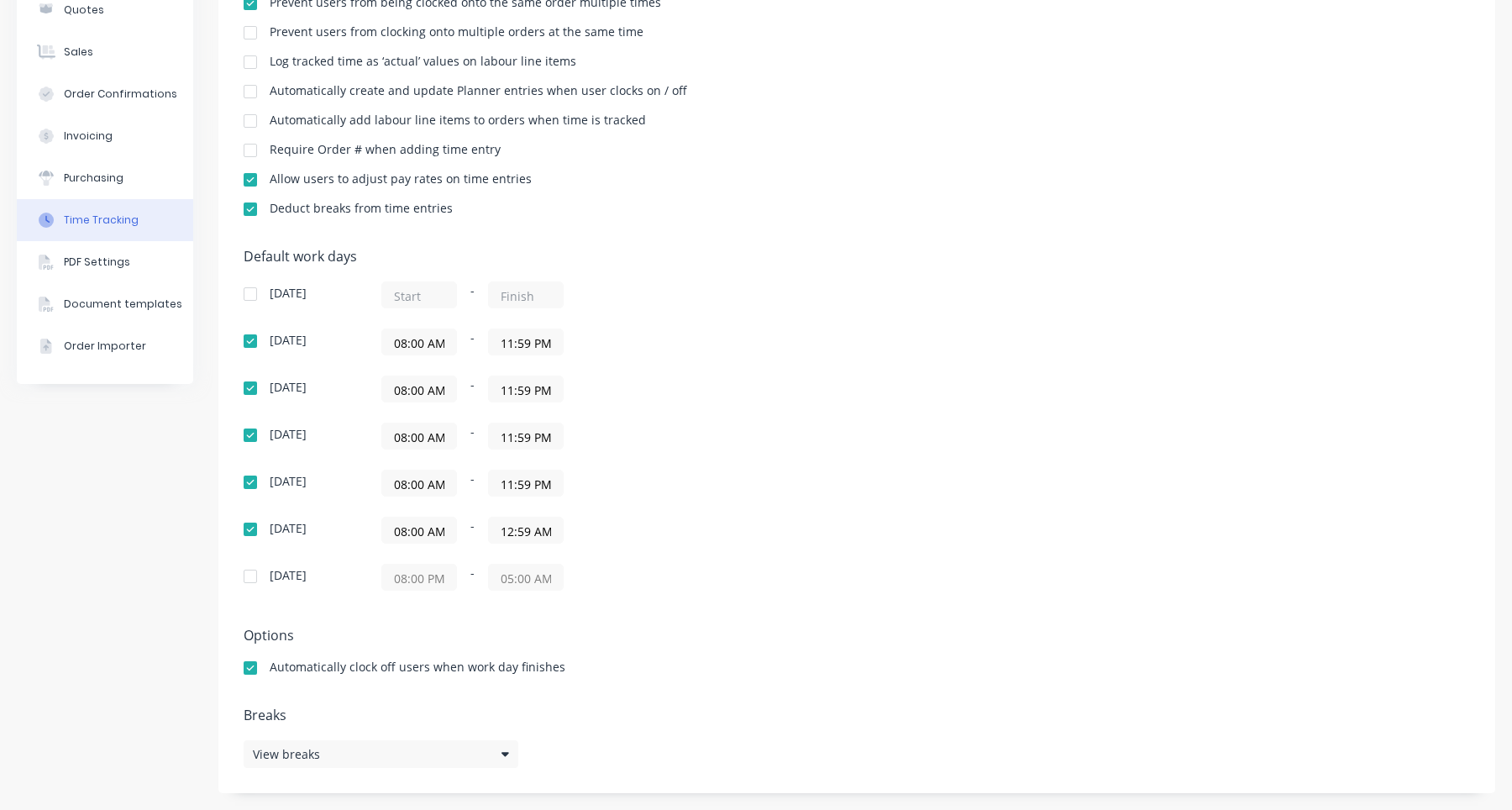
click at [541, 533] on input "12:59 AM" at bounding box center [526, 530] width 74 height 25
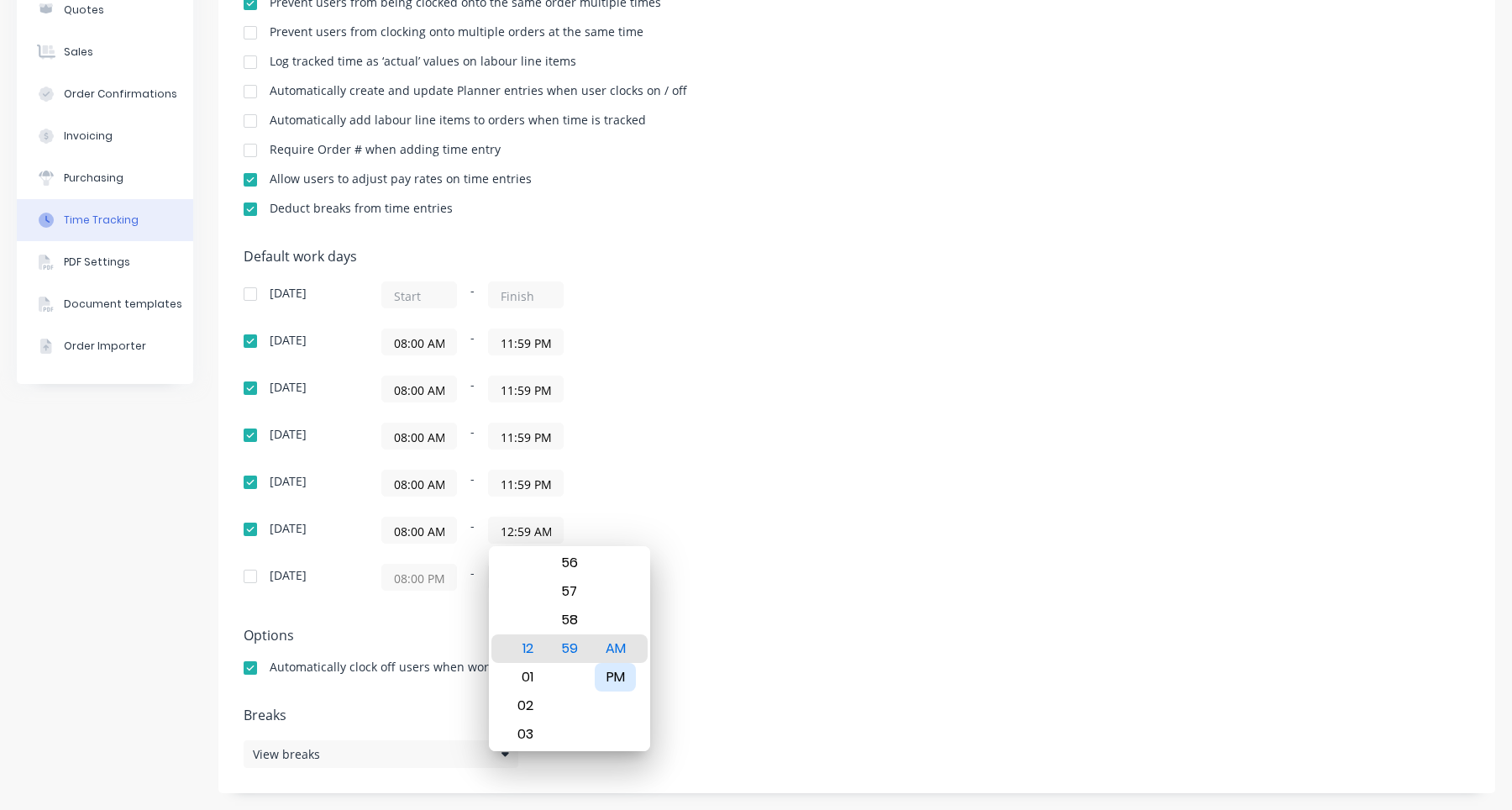
click at [613, 679] on div "PM" at bounding box center [615, 677] width 41 height 29
type input "11:59 PM"
click at [529, 644] on div "11" at bounding box center [523, 648] width 41 height 29
click at [787, 621] on div "Settings Require PINs for clocking on and clocking off Prevent users from being…" at bounding box center [857, 348] width 1277 height 893
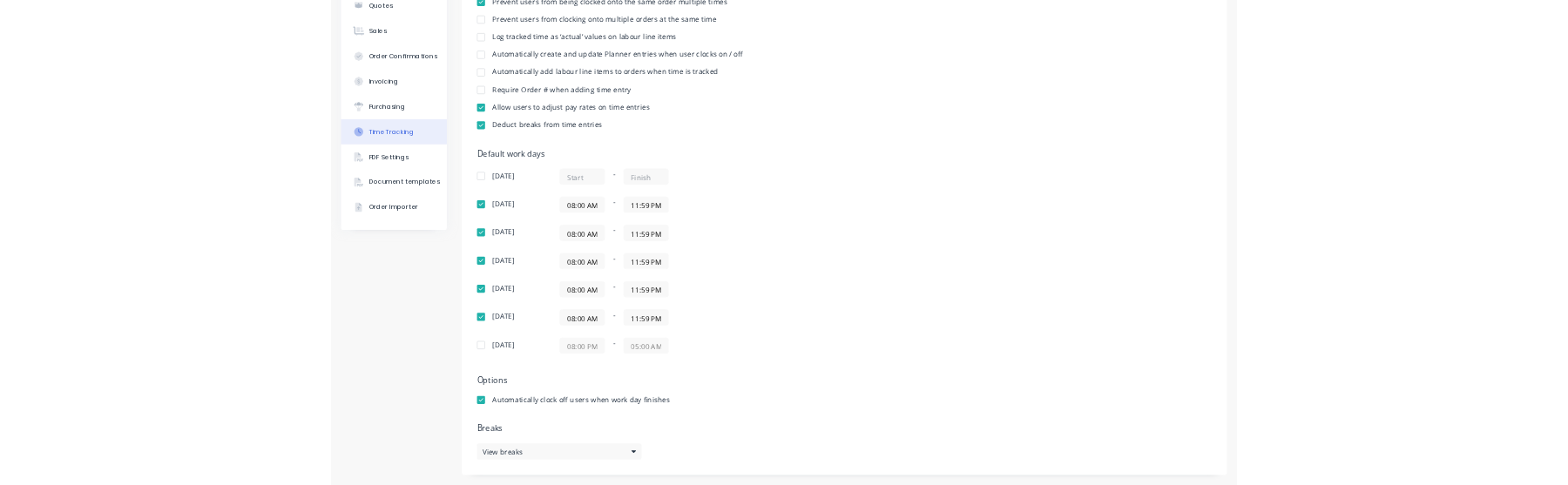
scroll to position [0, 0]
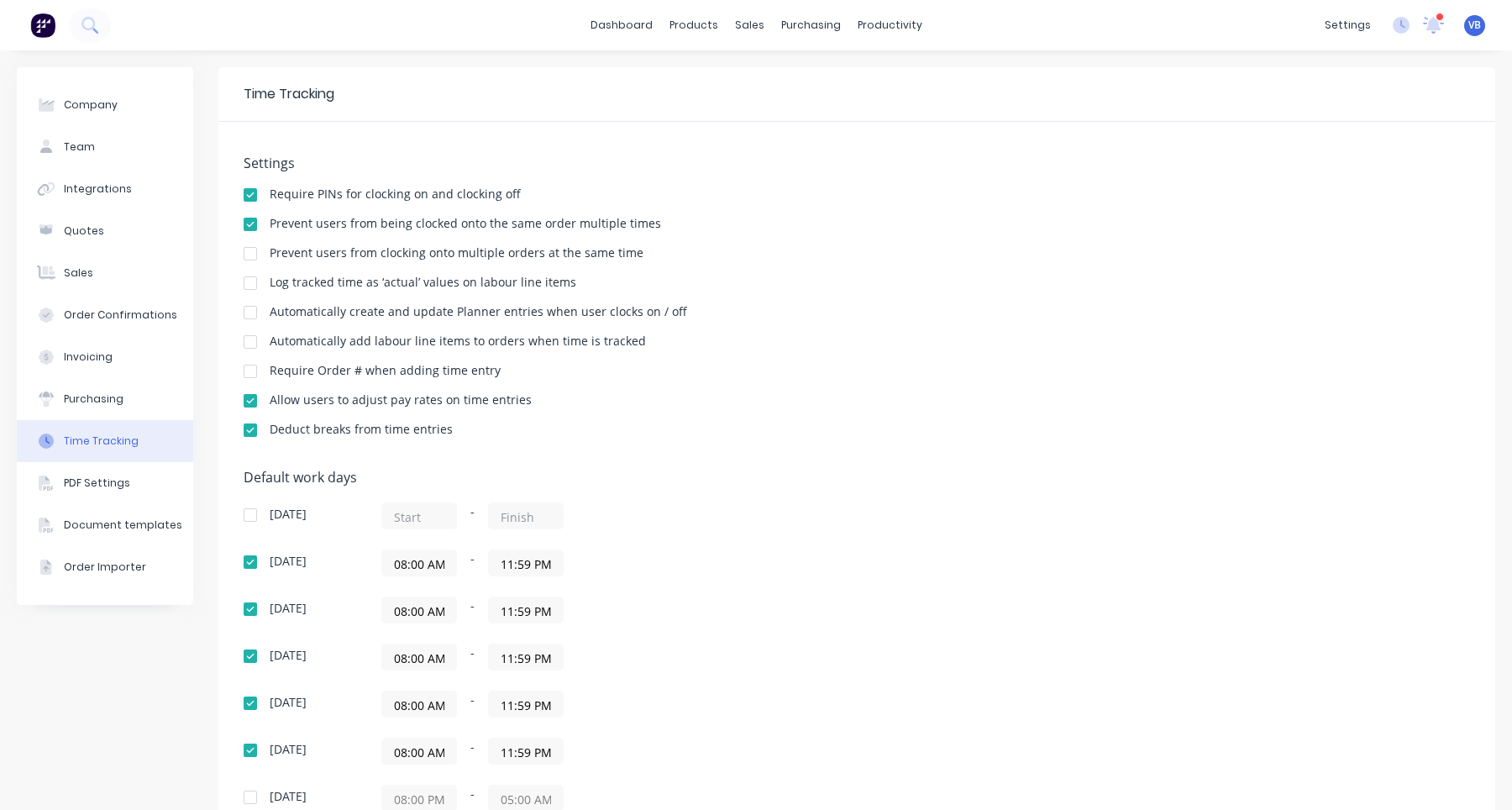
click at [435, 563] on input "08:00 AM" at bounding box center [419, 563] width 74 height 25
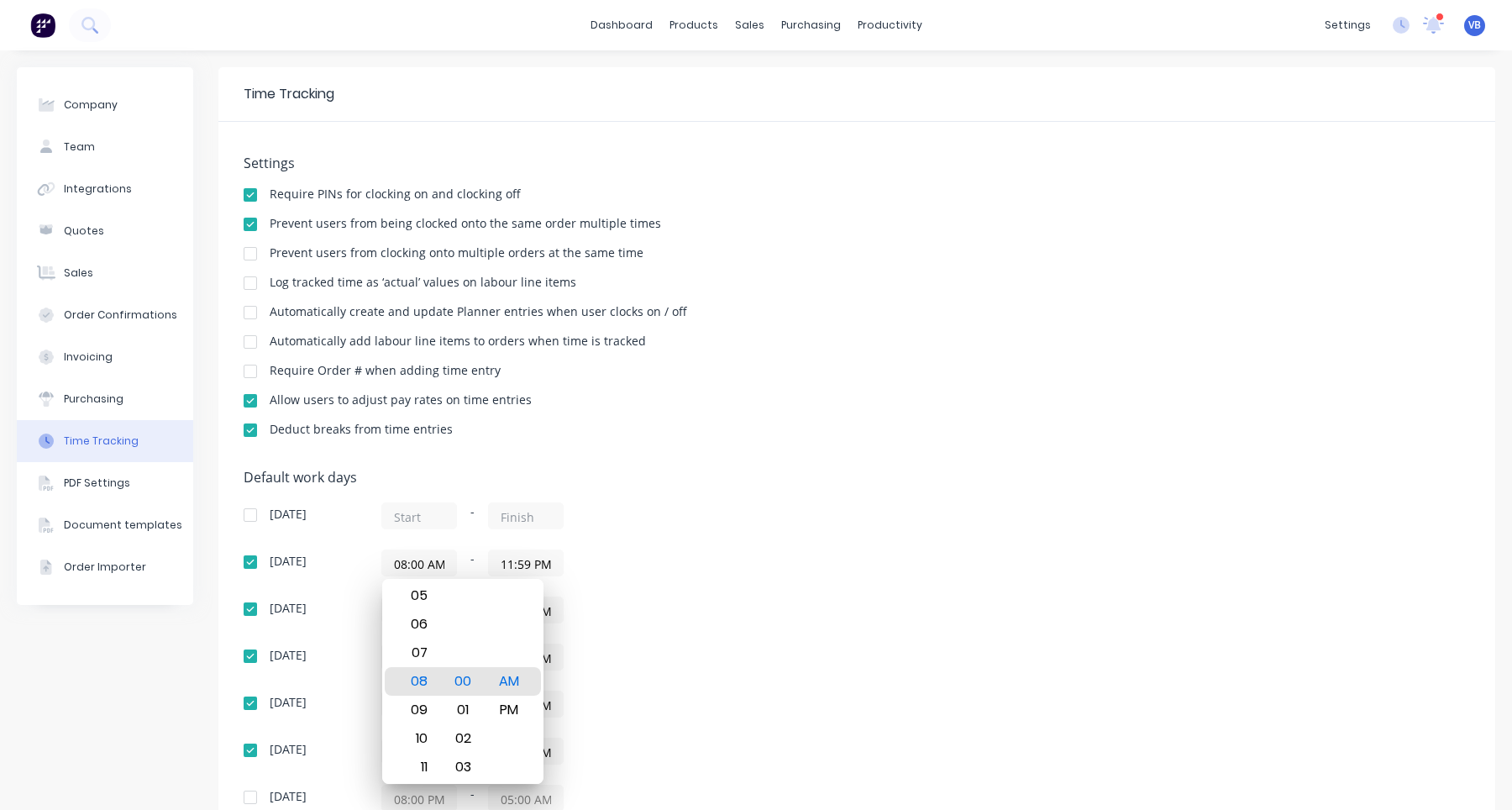
click at [803, 506] on div "[DATE] -" at bounding box center [537, 516] width 588 height 27
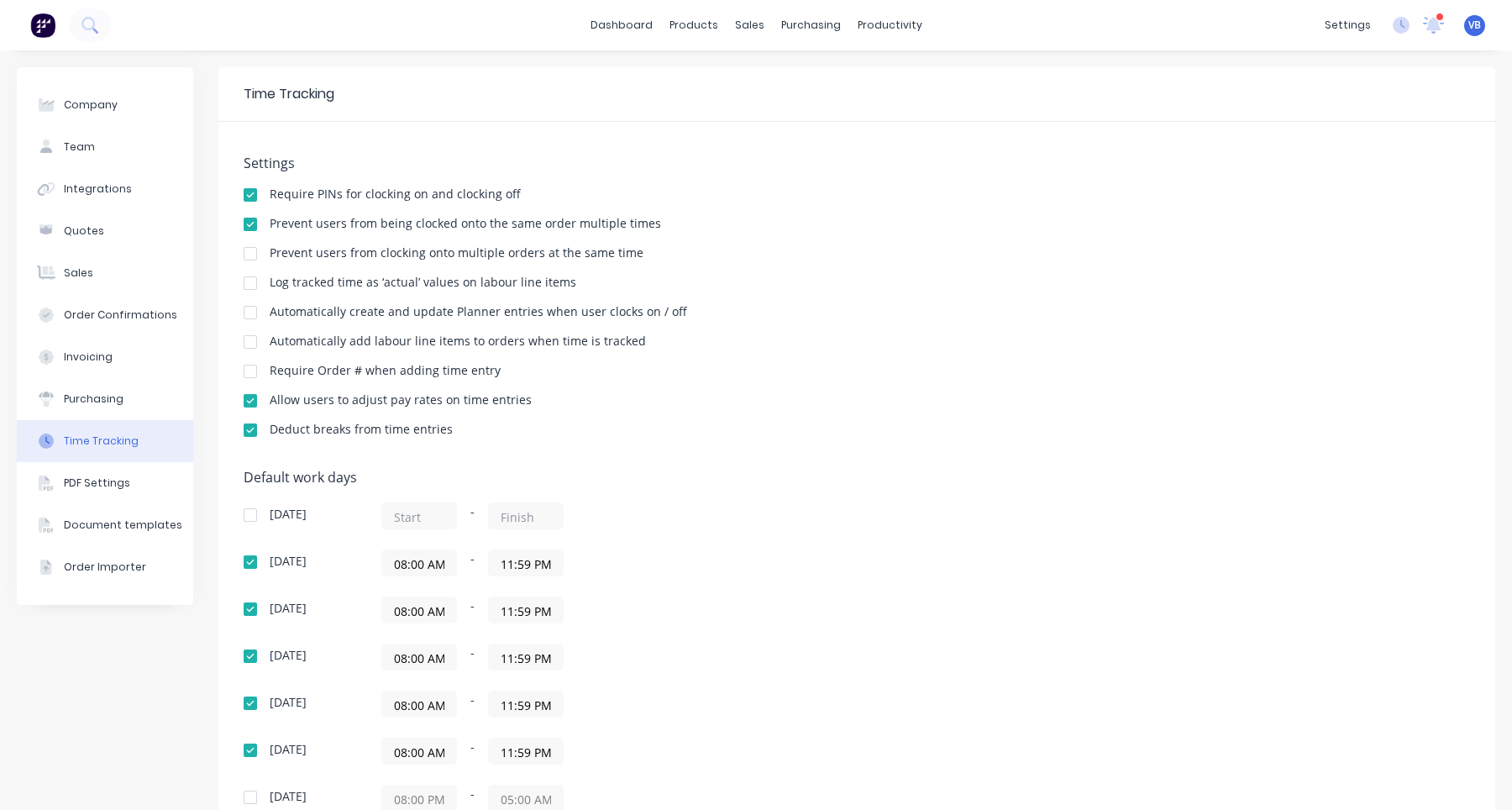
click at [432, 562] on input "08:00 AM" at bounding box center [419, 563] width 74 height 25
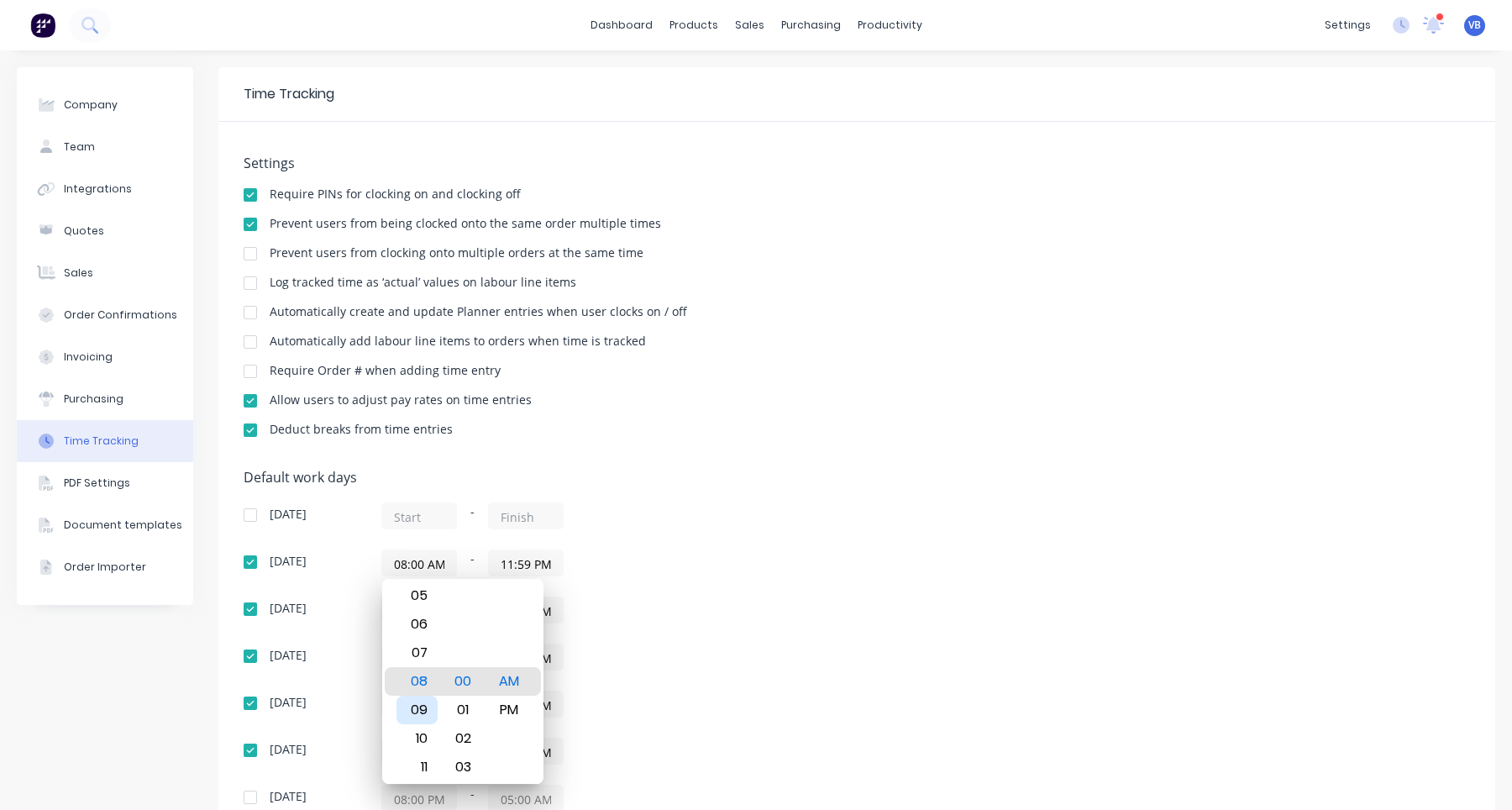
click at [426, 708] on div "09" at bounding box center [418, 710] width 41 height 29
click at [755, 595] on div "[DATE] - [DATE] 09:00 AM - 11:59 PM [DATE] 08:00 AM - 11:59 PM [DATE] 08:00 AM …" at bounding box center [537, 657] width 588 height 309
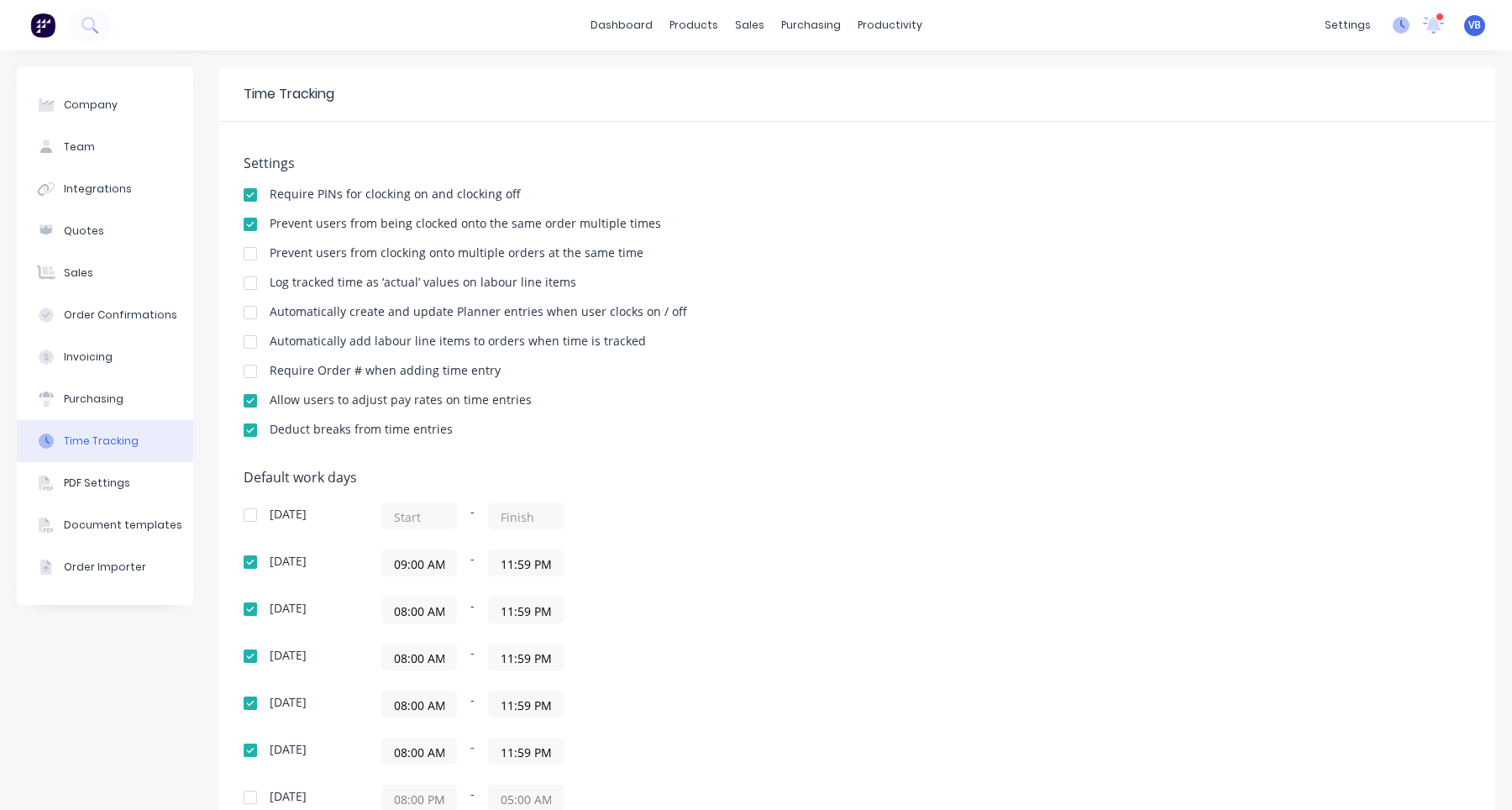
click at [1399, 28] on icon at bounding box center [1401, 25] width 17 height 17
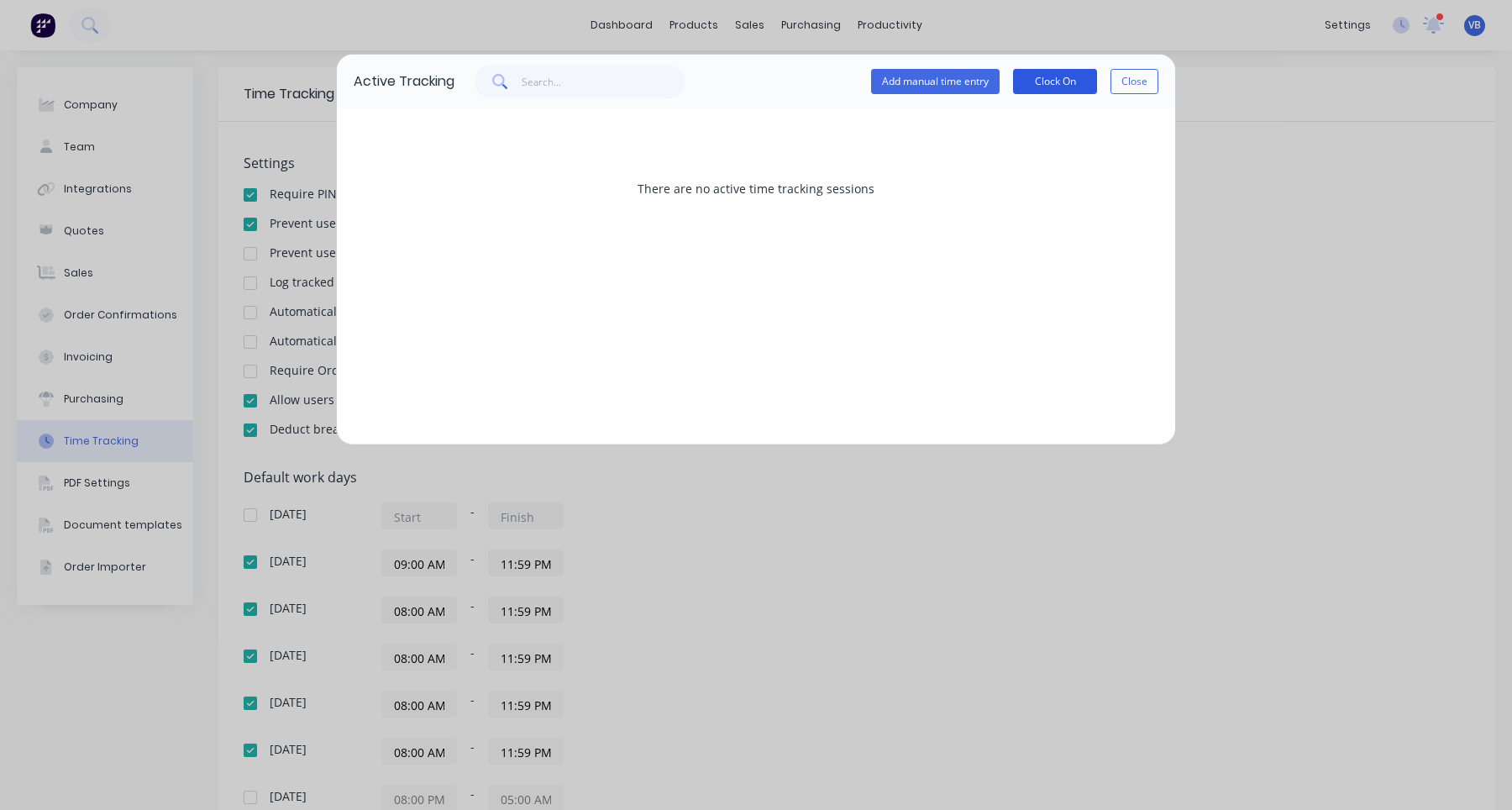
click at [1065, 77] on button "Clock On" at bounding box center [1055, 82] width 84 height 25
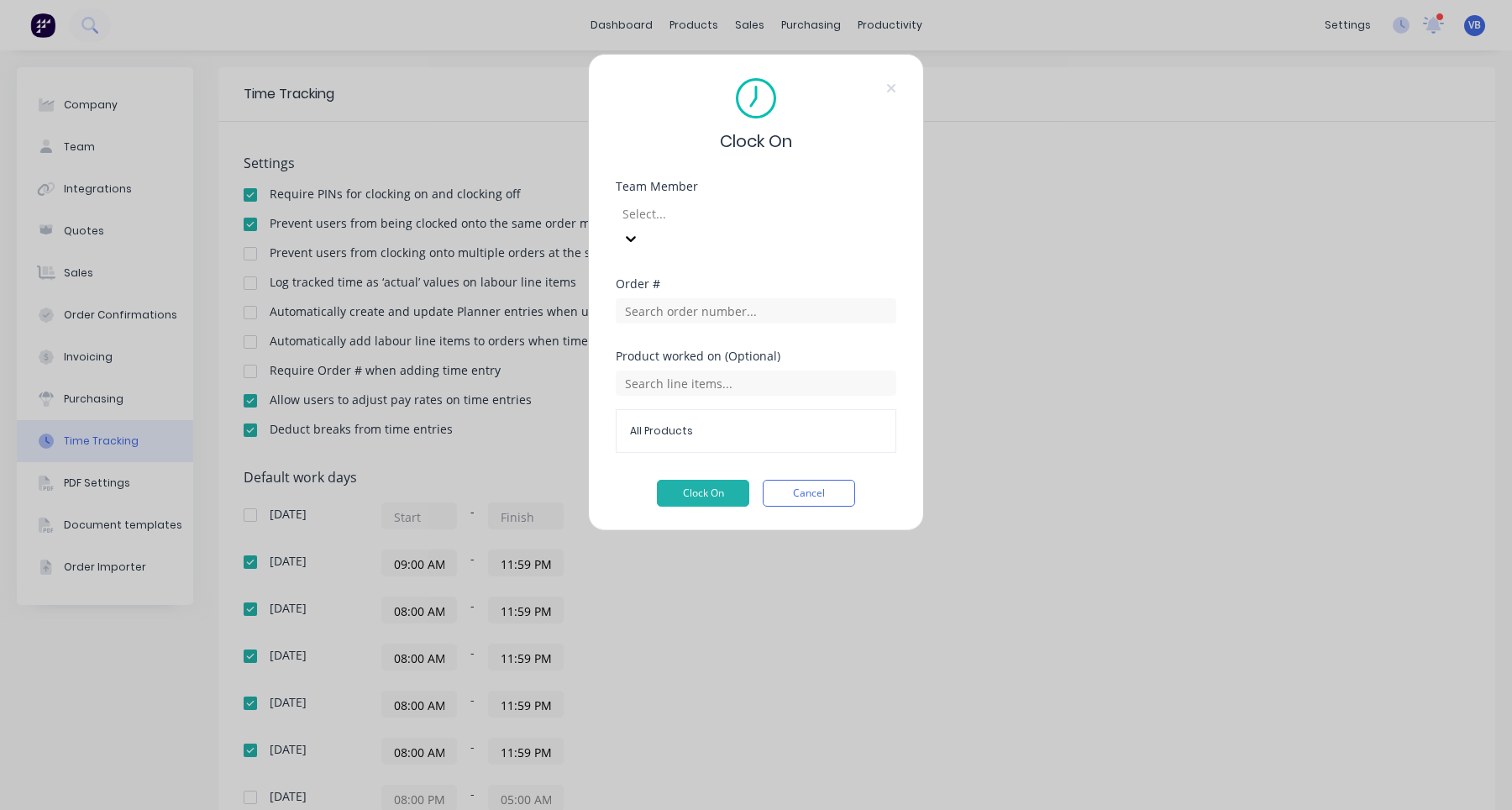
click at [845, 210] on div at bounding box center [741, 213] width 242 height 21
click at [787, 809] on div "Assignee 1" at bounding box center [756, 819] width 1512 height 18
click at [725, 480] on button "Clock On" at bounding box center [703, 493] width 92 height 27
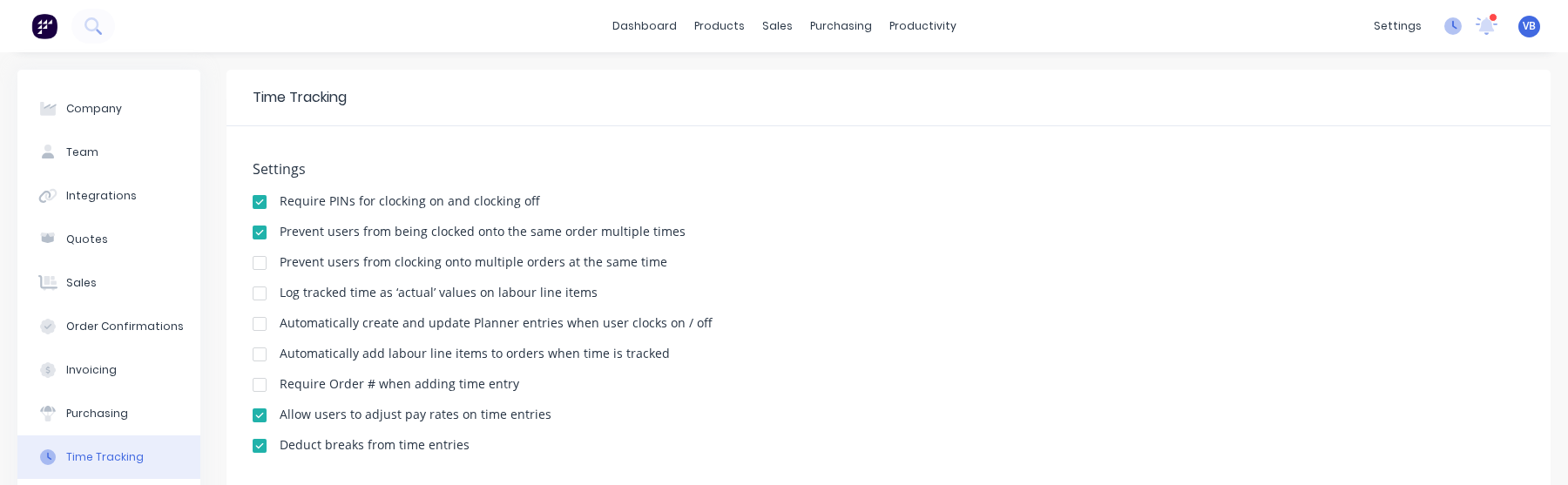
click at [1450, 24] on icon at bounding box center [1453, 26] width 18 height 18
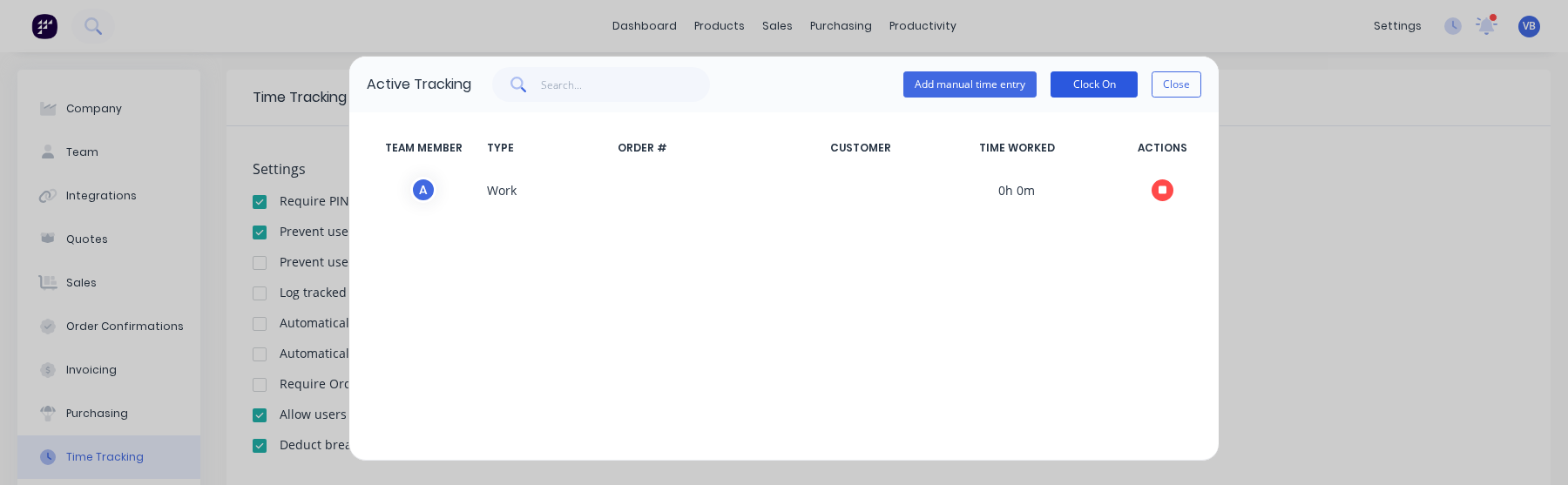
click at [1103, 79] on button "Clock On" at bounding box center [1094, 85] width 88 height 26
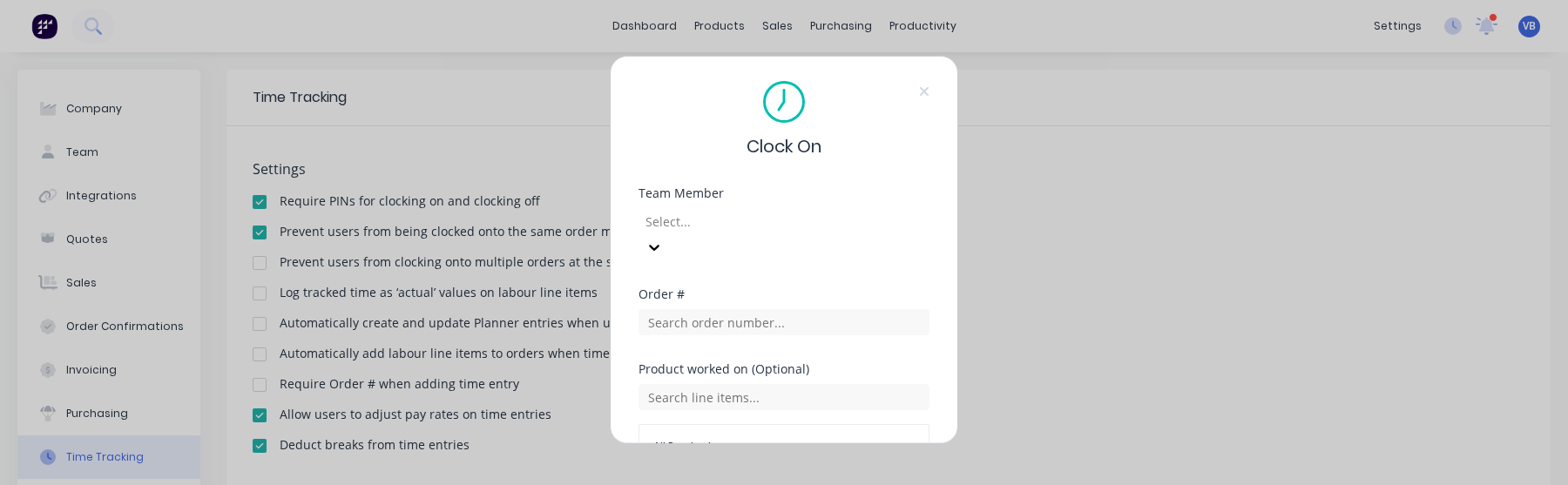
click at [826, 214] on div at bounding box center [768, 221] width 250 height 21
click at [779, 485] on div "Assignee 1" at bounding box center [784, 494] width 1568 height 19
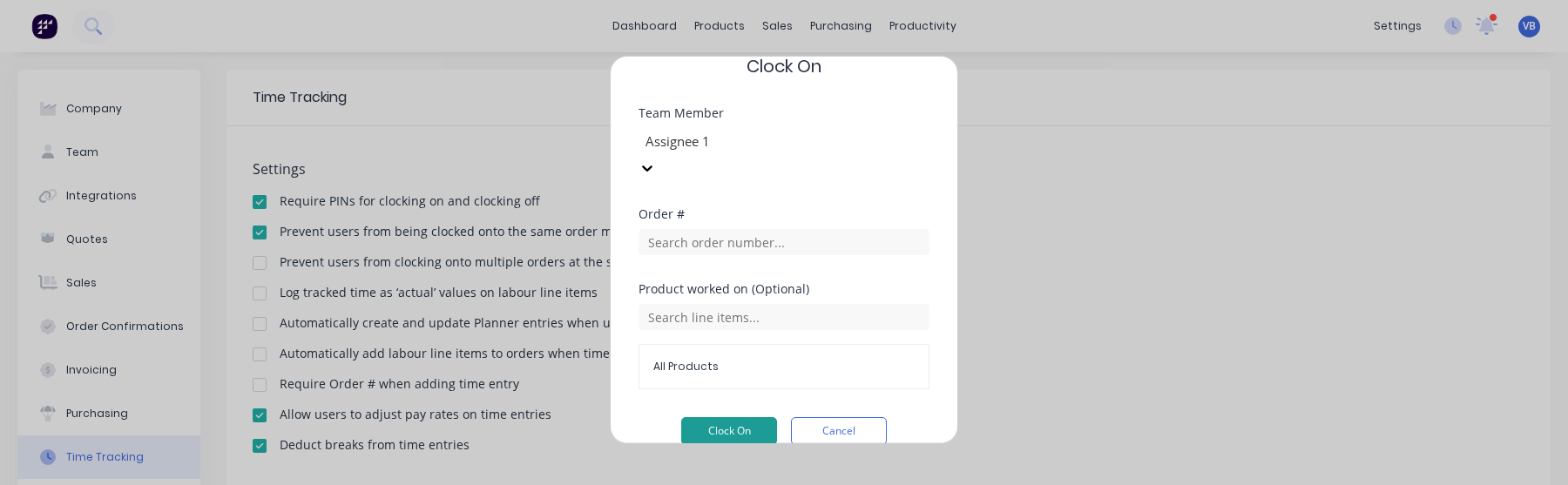
click at [752, 417] on button "Clock On" at bounding box center [729, 431] width 96 height 28
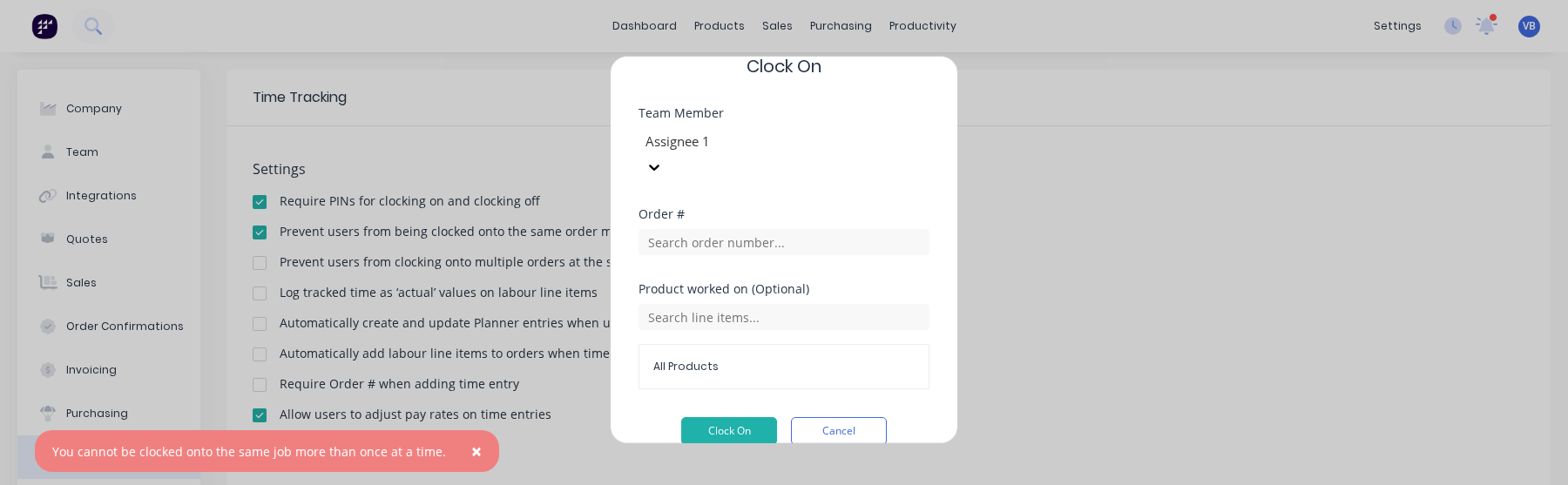
click at [830, 133] on div at bounding box center [768, 141] width 250 height 21
click at [750, 417] on button "Clock On" at bounding box center [729, 431] width 96 height 28
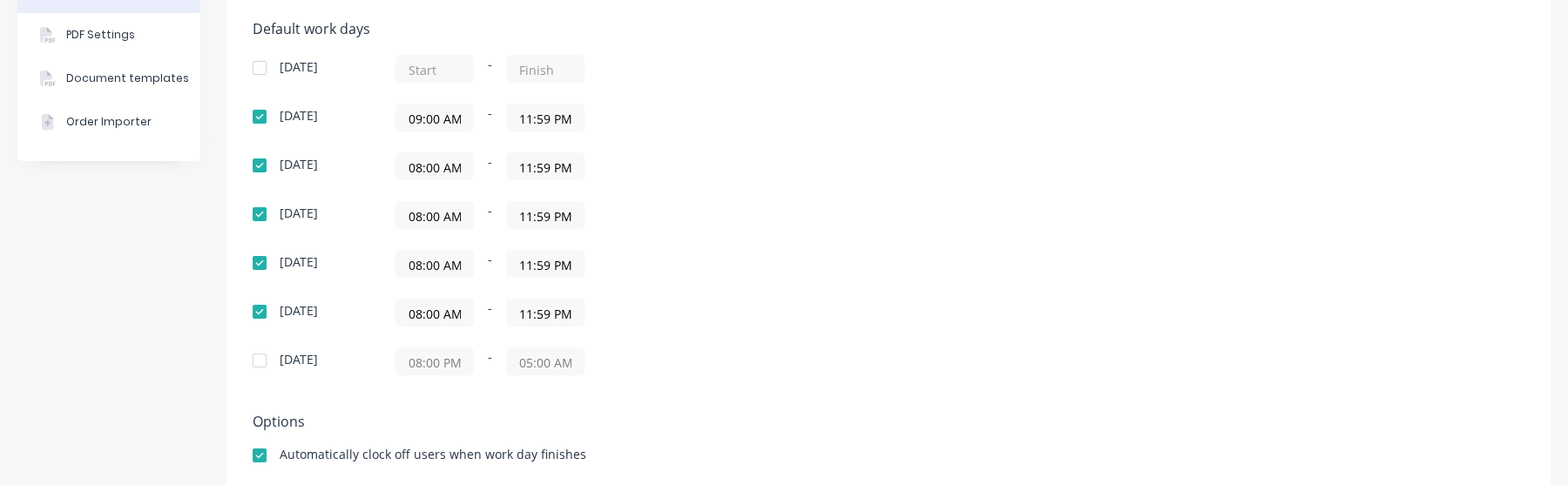
scroll to position [428, 0]
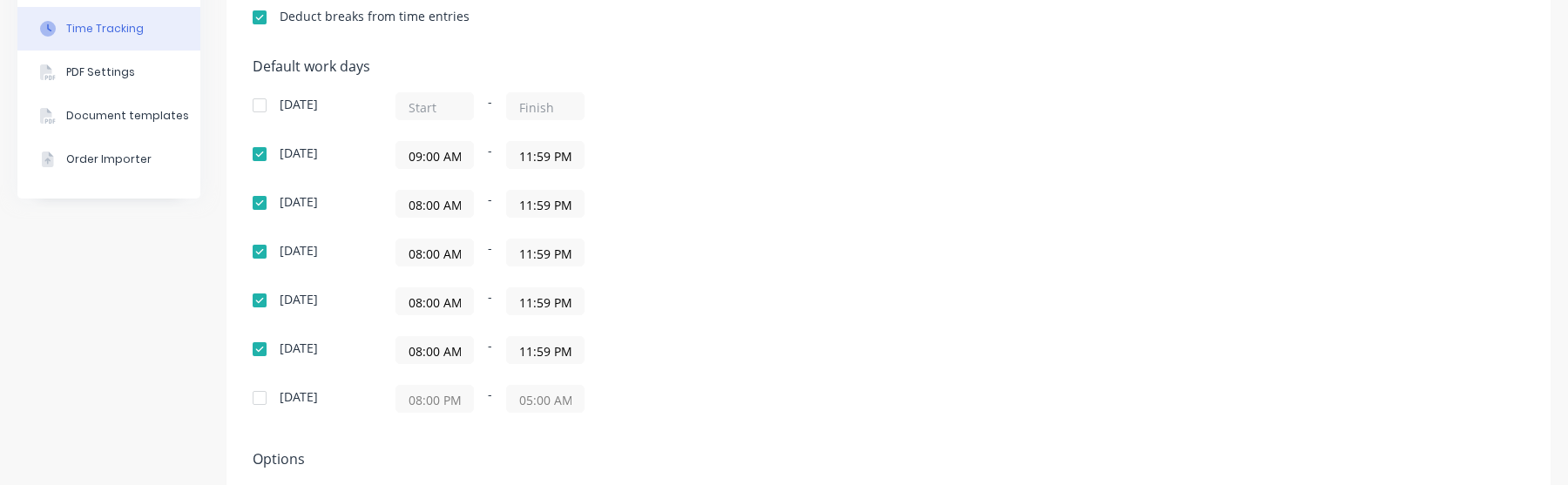
click at [448, 155] on input "09:00 AM" at bounding box center [435, 155] width 76 height 26
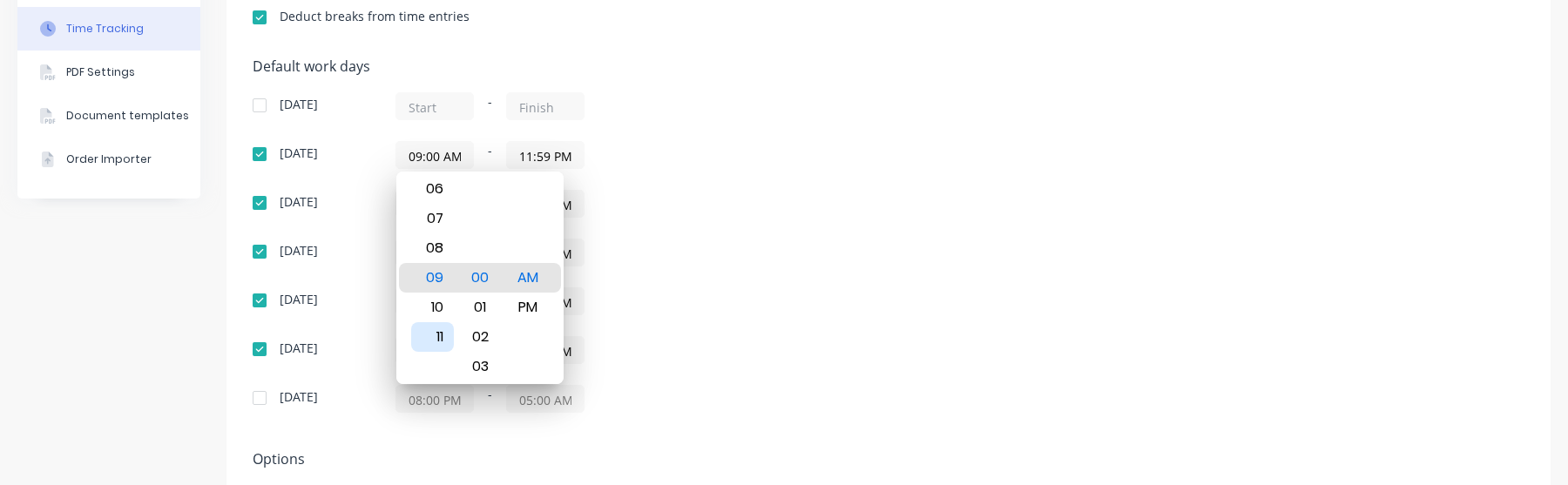
click at [441, 332] on div "11" at bounding box center [433, 337] width 43 height 30
click at [482, 304] on div "30" at bounding box center [480, 307] width 43 height 30
click at [869, 276] on div "Default work days [DATE] - [DATE] 11:30 AM - 11:59 PM [DATE] 08:00 AM - 11:59 P…" at bounding box center [888, 246] width 1272 height 375
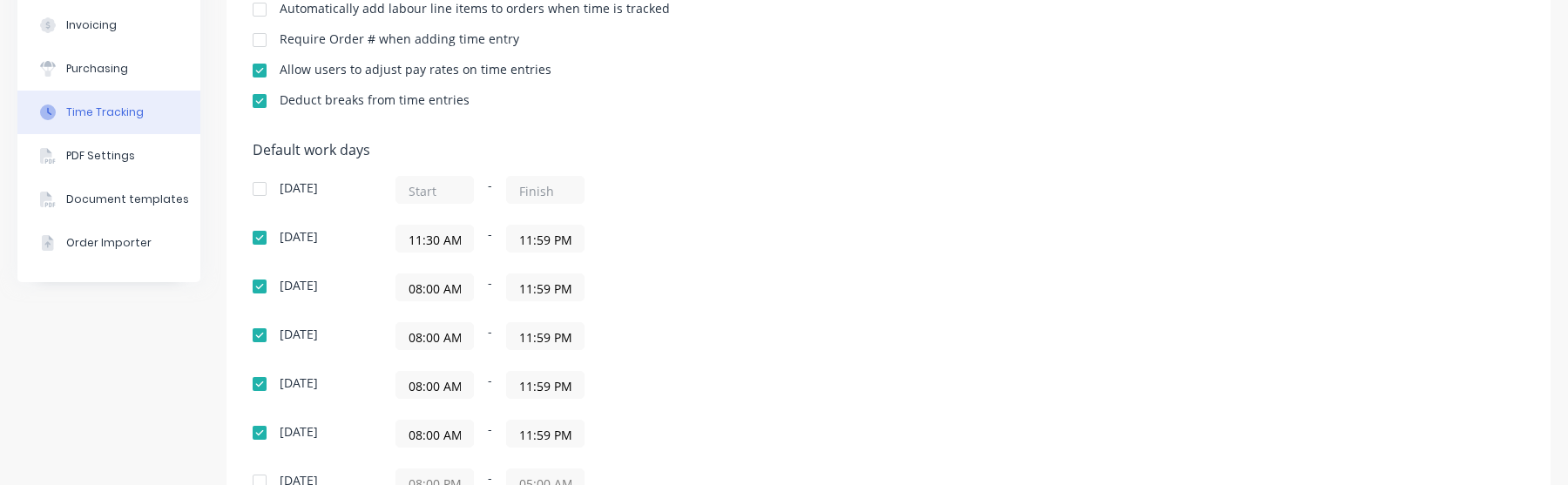
scroll to position [0, 0]
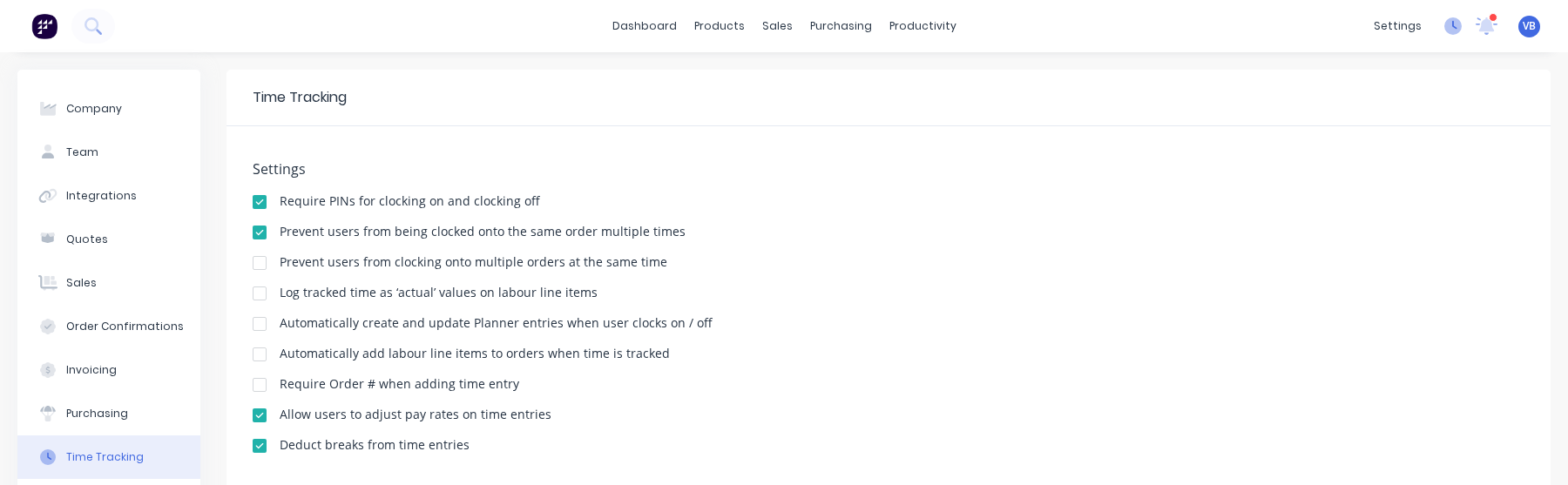
click at [1454, 34] on icon at bounding box center [1453, 26] width 18 height 18
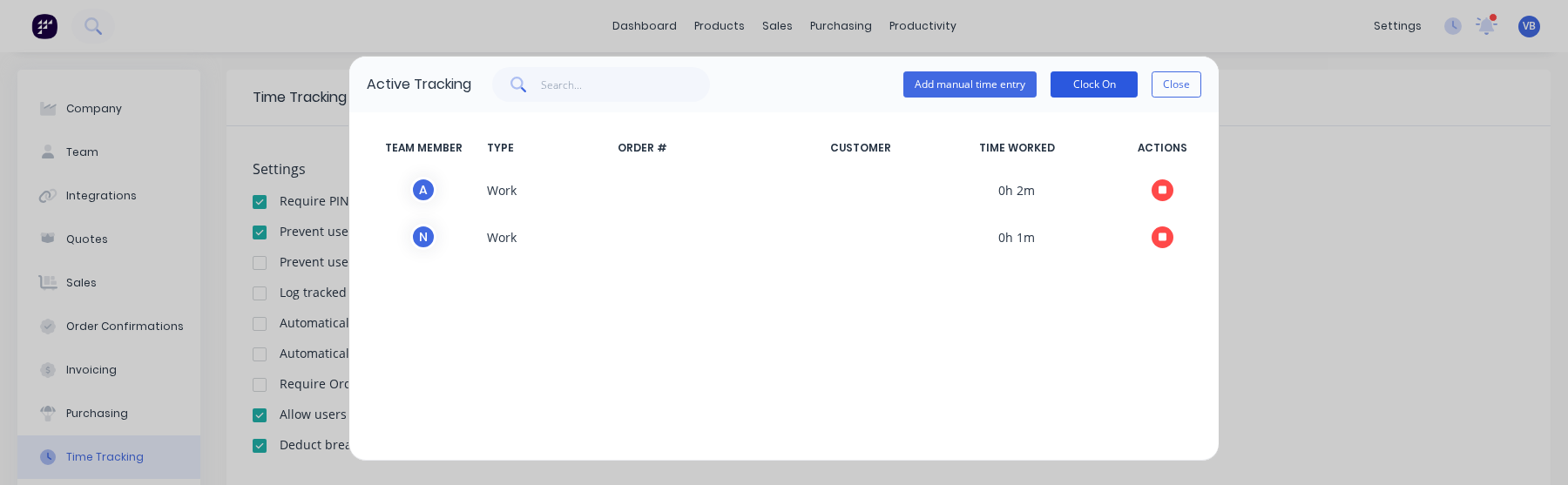
click at [1093, 88] on button "Clock On" at bounding box center [1094, 85] width 88 height 26
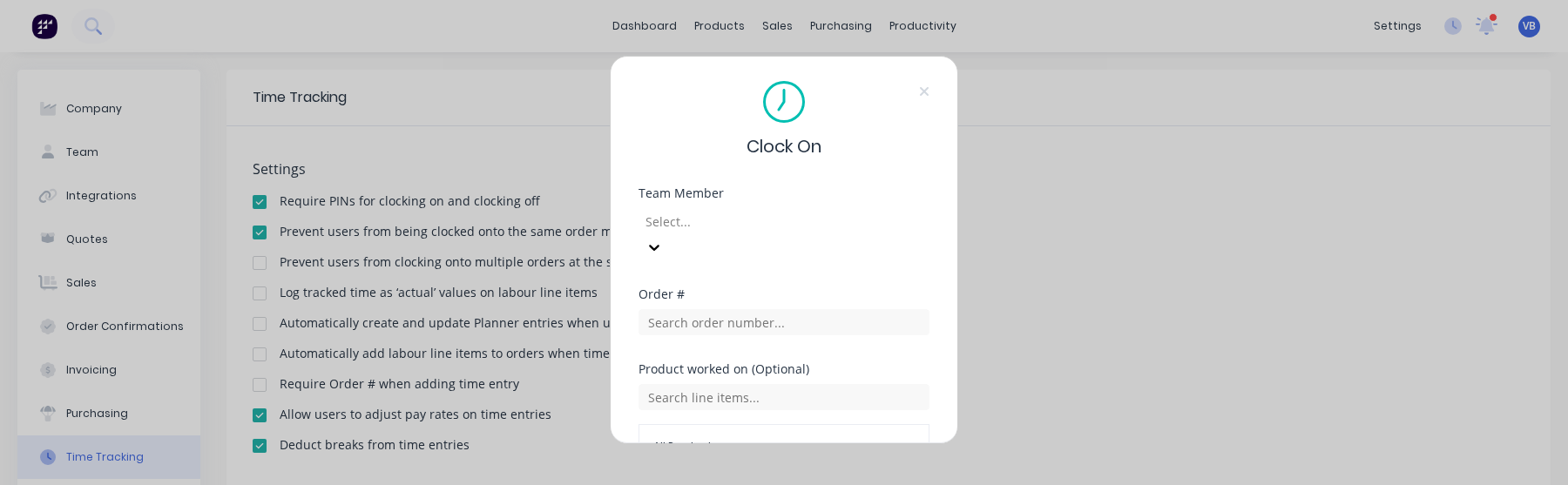
click at [864, 231] on div at bounding box center [768, 221] width 250 height 21
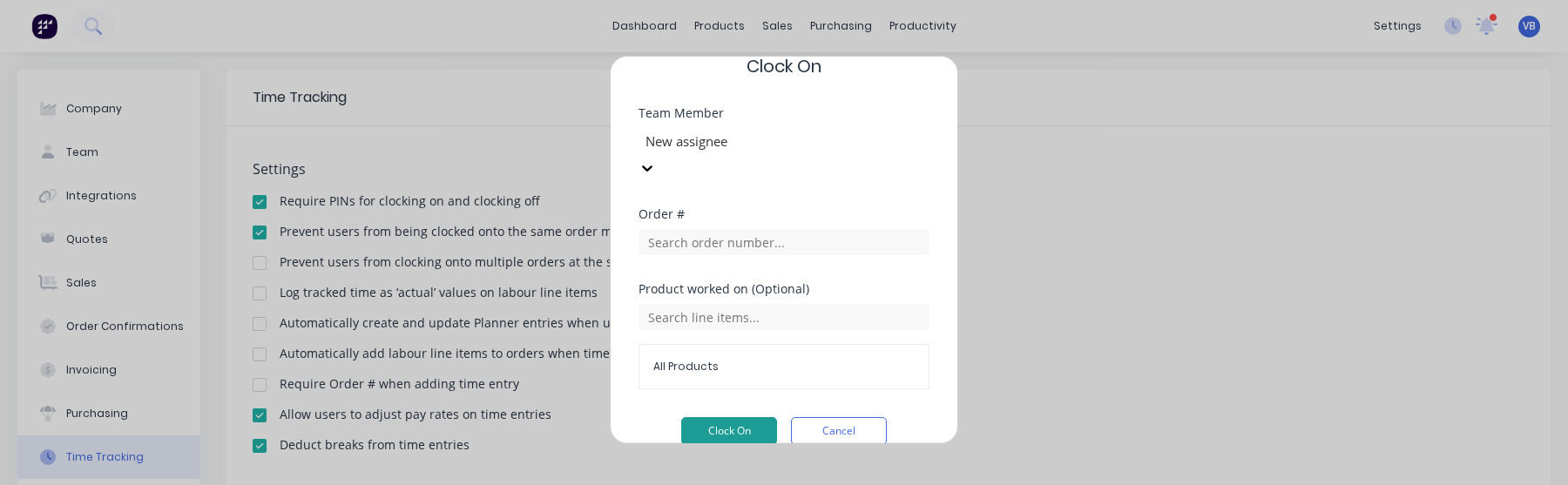
click at [734, 417] on button "Clock On" at bounding box center [729, 431] width 96 height 28
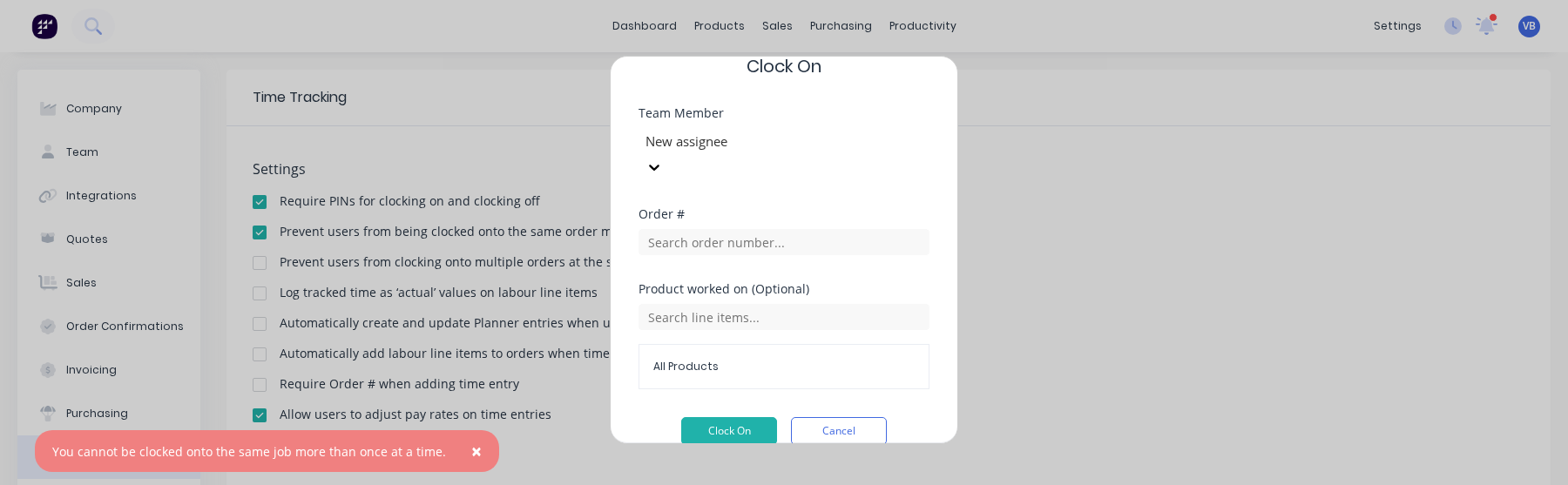
scroll to position [0, 0]
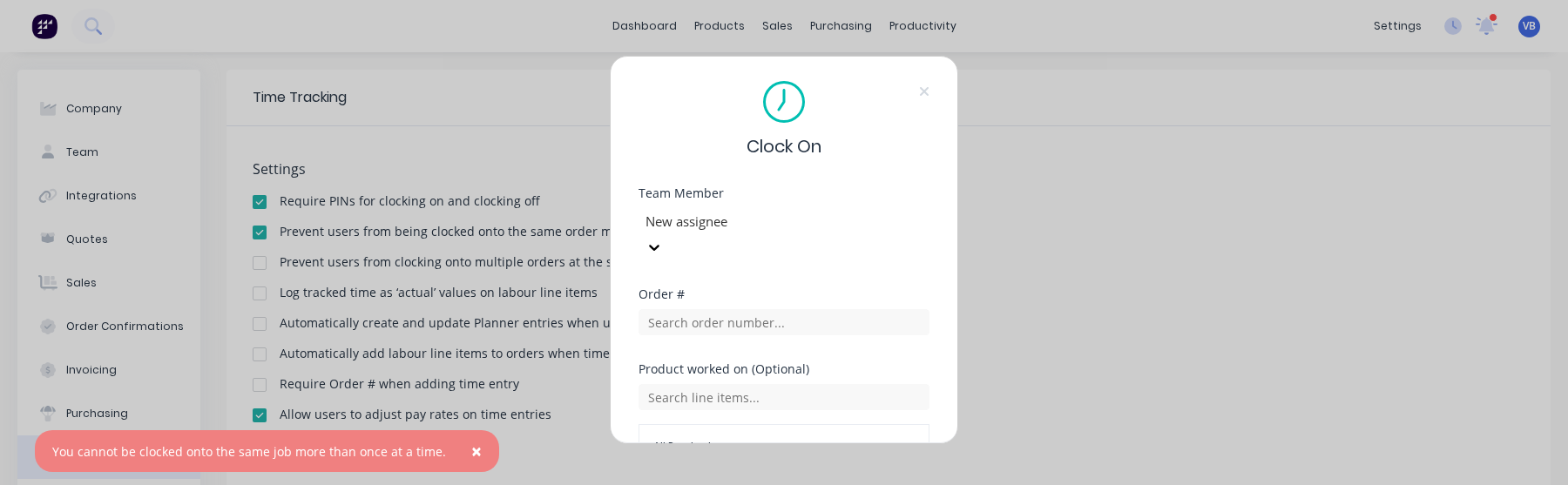
click at [787, 228] on div at bounding box center [768, 221] width 250 height 21
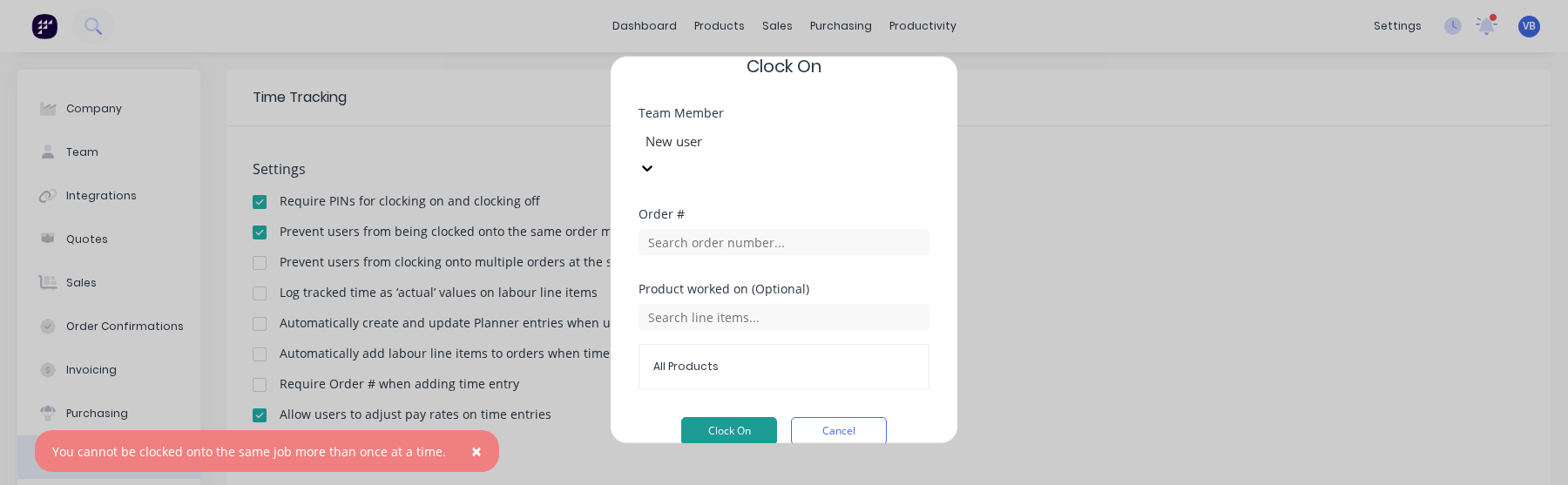
click at [723, 417] on button "Clock On" at bounding box center [729, 431] width 96 height 28
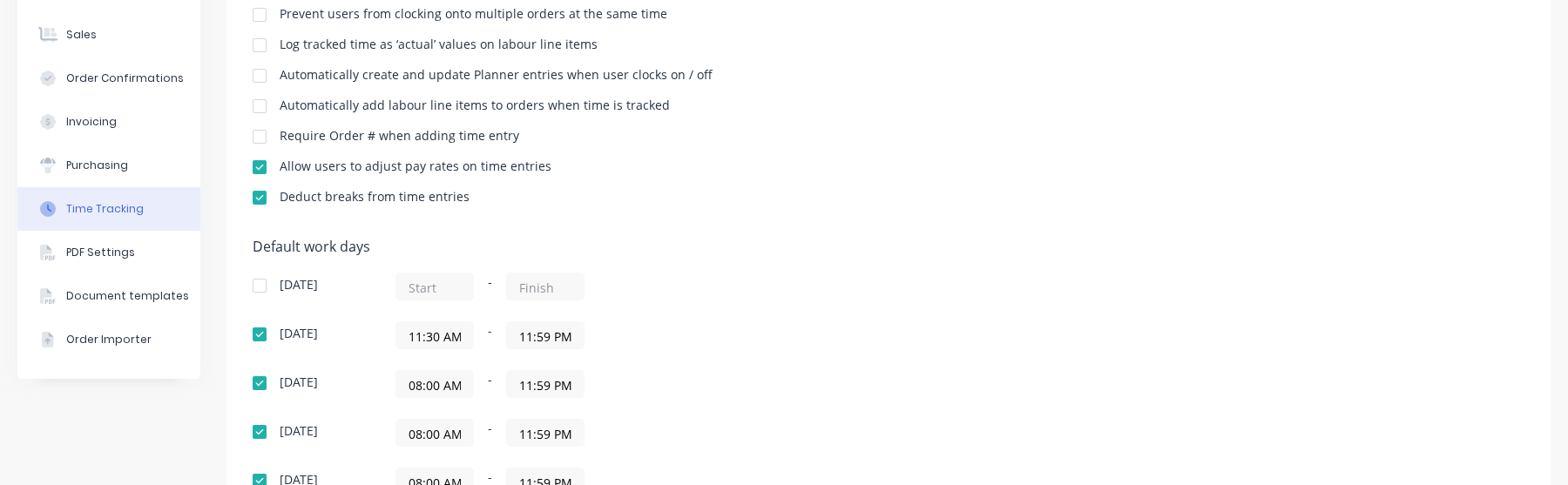
scroll to position [327, 0]
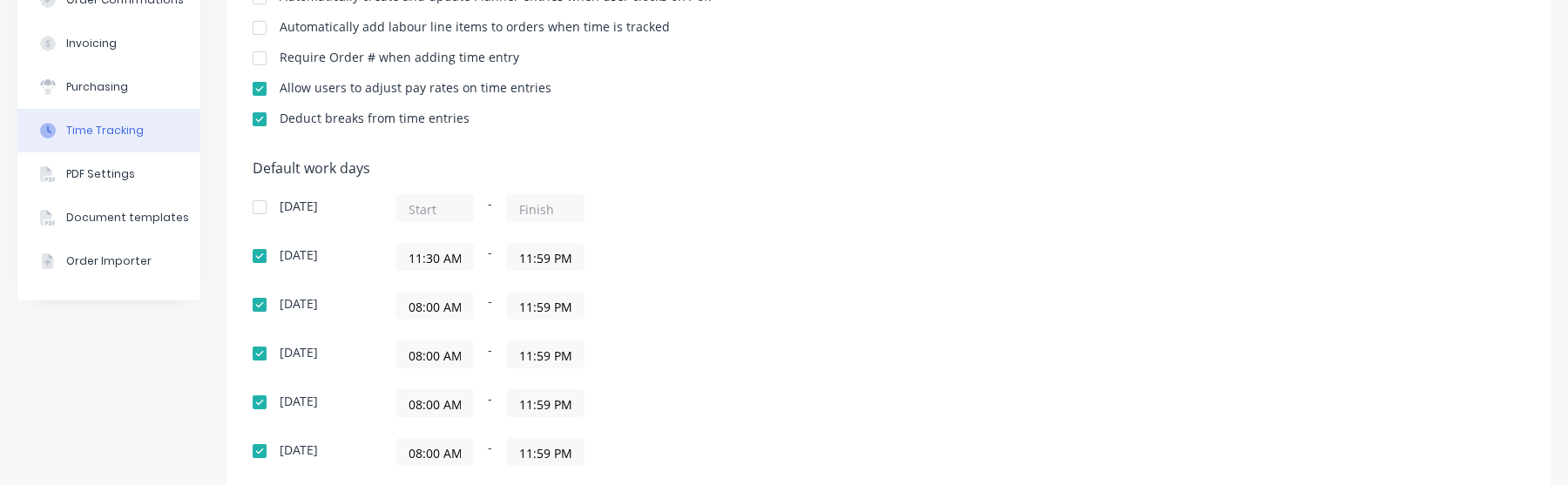
click at [461, 241] on div "[DATE] - [DATE] 11:30 AM - 11:59 PM [DATE] 08:00 AM - 11:59 PM [DATE] 08:00 AM …" at bounding box center [557, 355] width 610 height 320
click at [461, 250] on input "11:30 AM" at bounding box center [435, 257] width 76 height 26
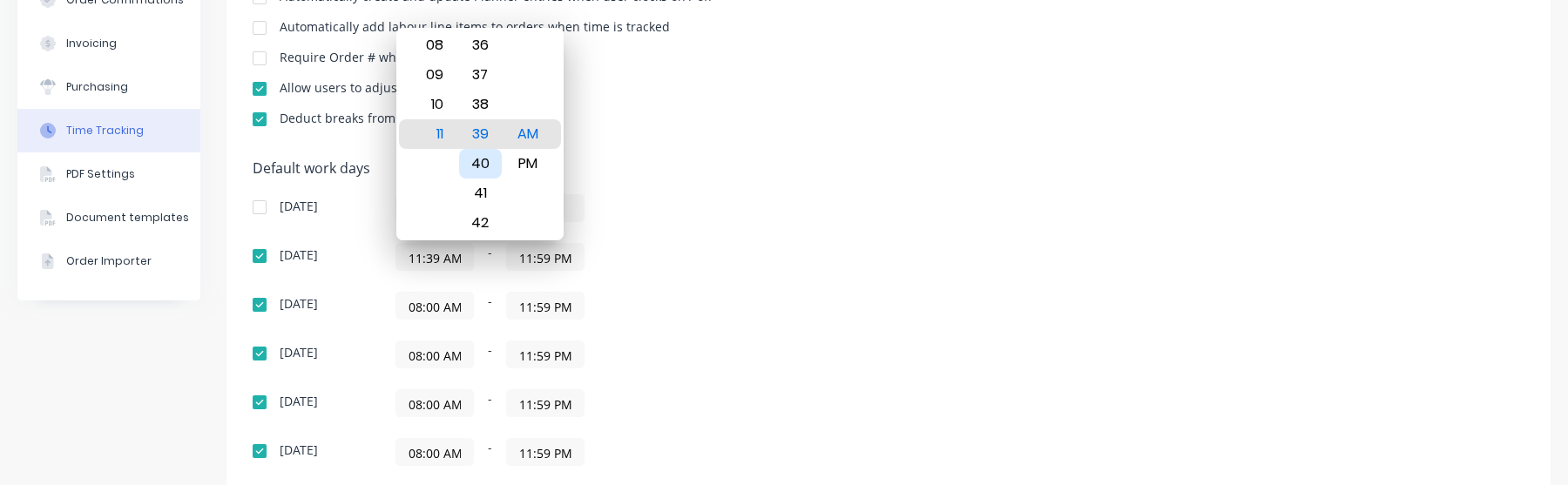
click at [485, 168] on div "40" at bounding box center [480, 164] width 43 height 30
type input "11:40 AM"
click at [806, 179] on div "Default work days [DATE] - [DATE] 11:40 AM - 11:59 PM [DATE] 08:00 AM - 11:59 P…" at bounding box center [888, 347] width 1272 height 375
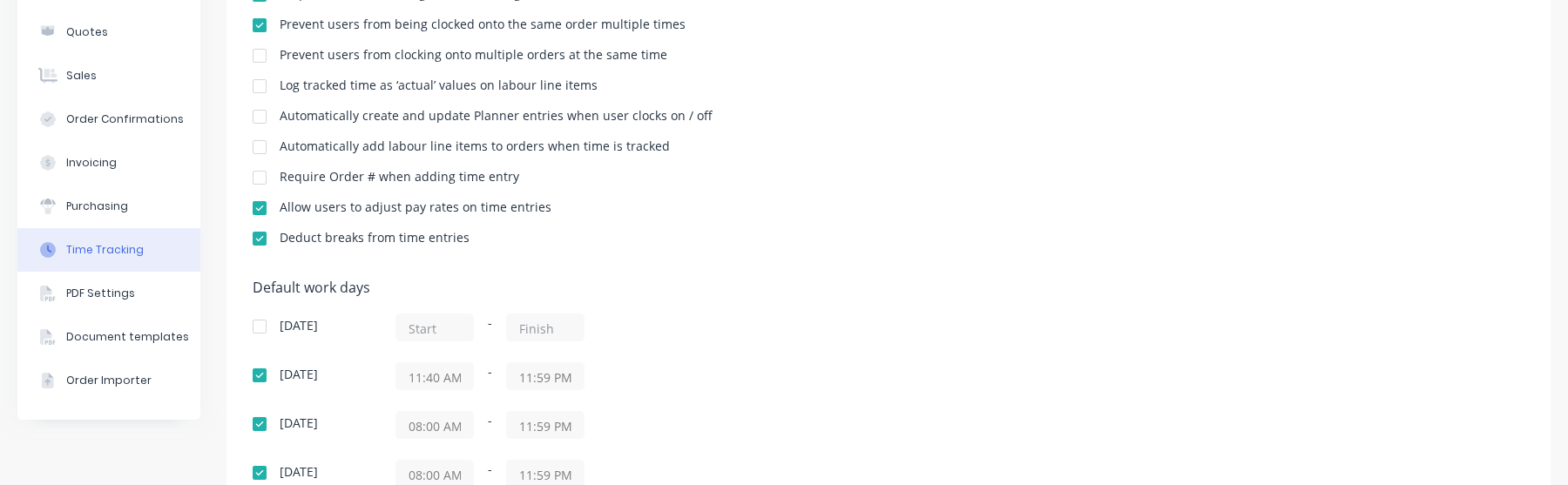
scroll to position [0, 0]
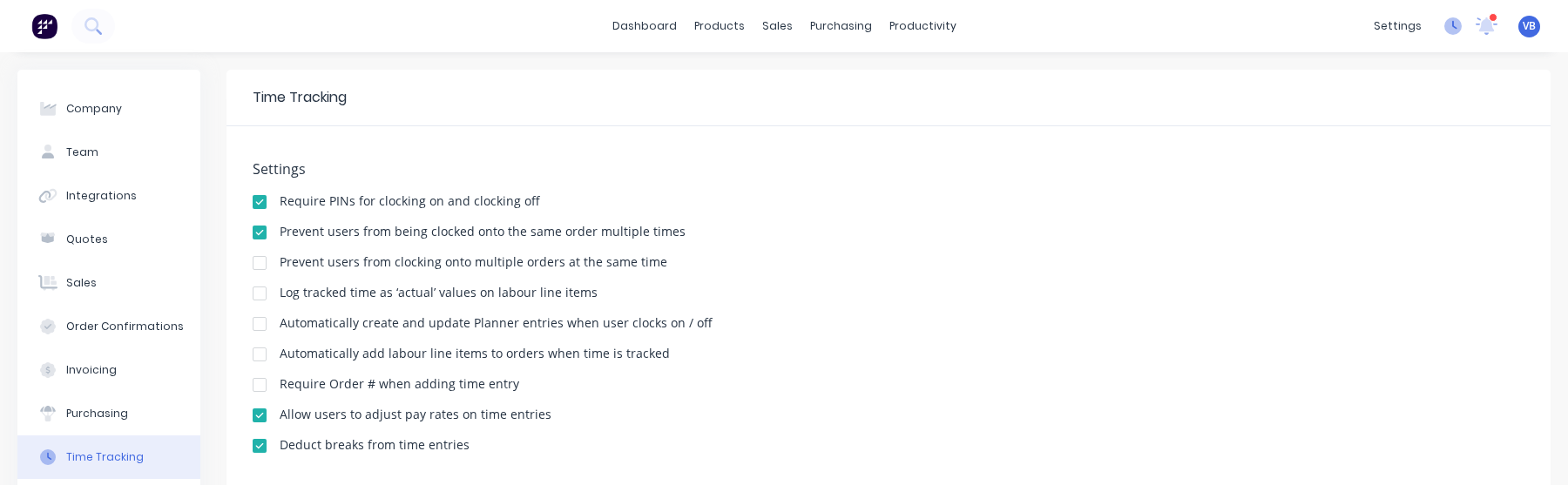
click at [1444, 31] on icon at bounding box center [1453, 26] width 18 height 18
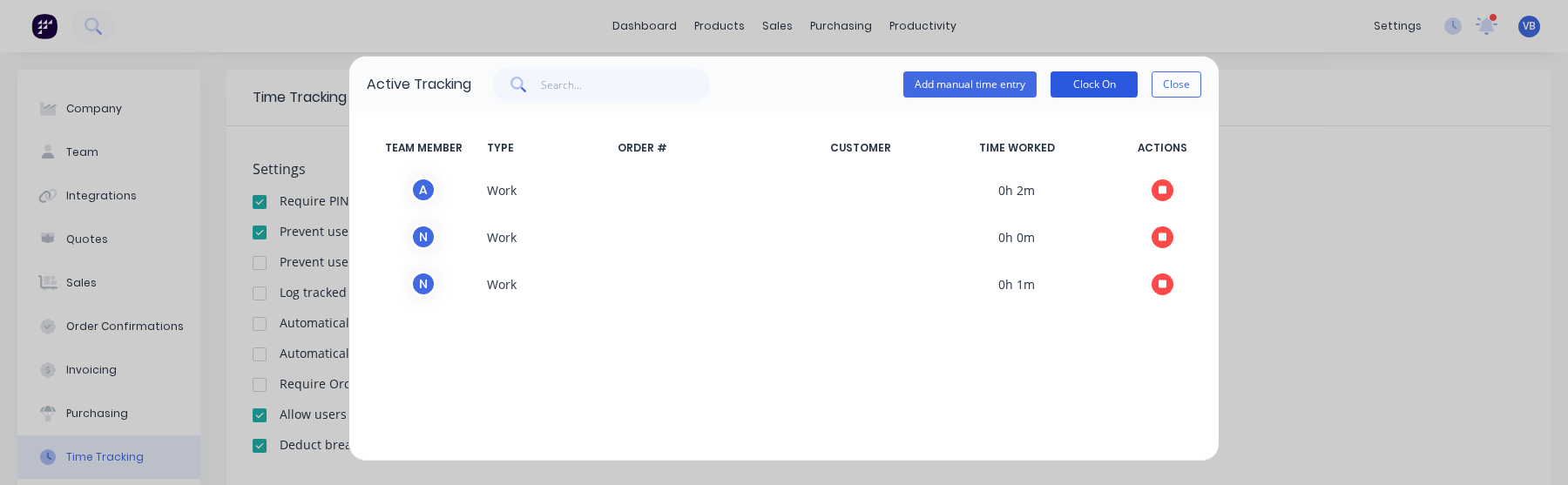
click at [1110, 92] on button "Clock On" at bounding box center [1094, 85] width 88 height 26
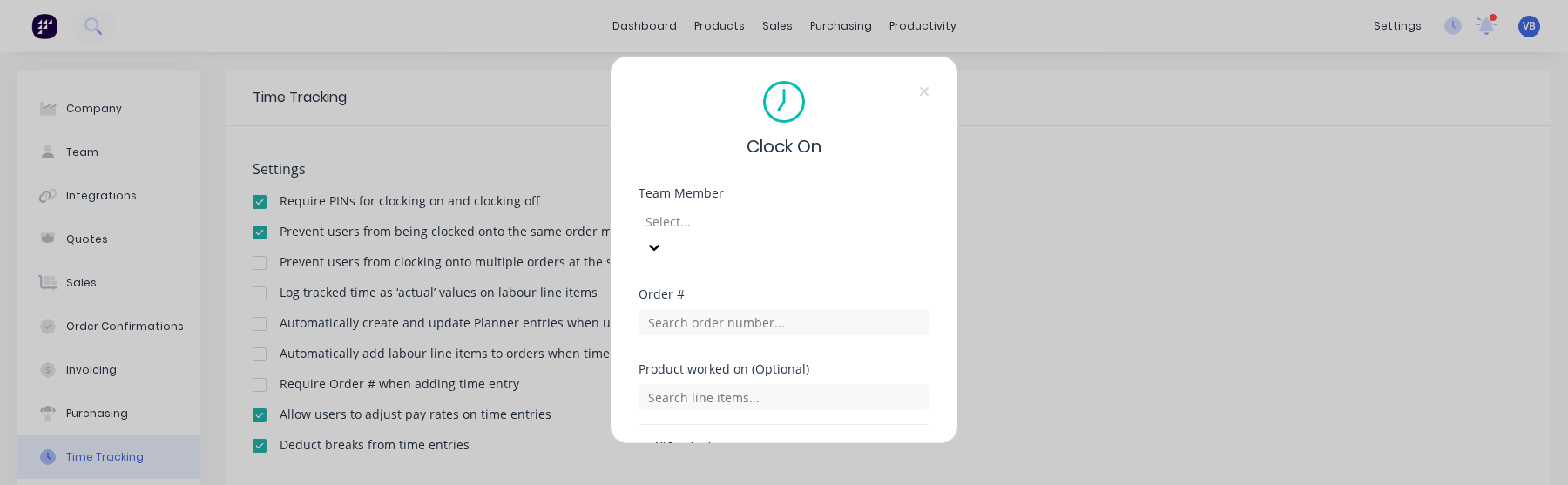
click at [847, 213] on div at bounding box center [768, 221] width 250 height 21
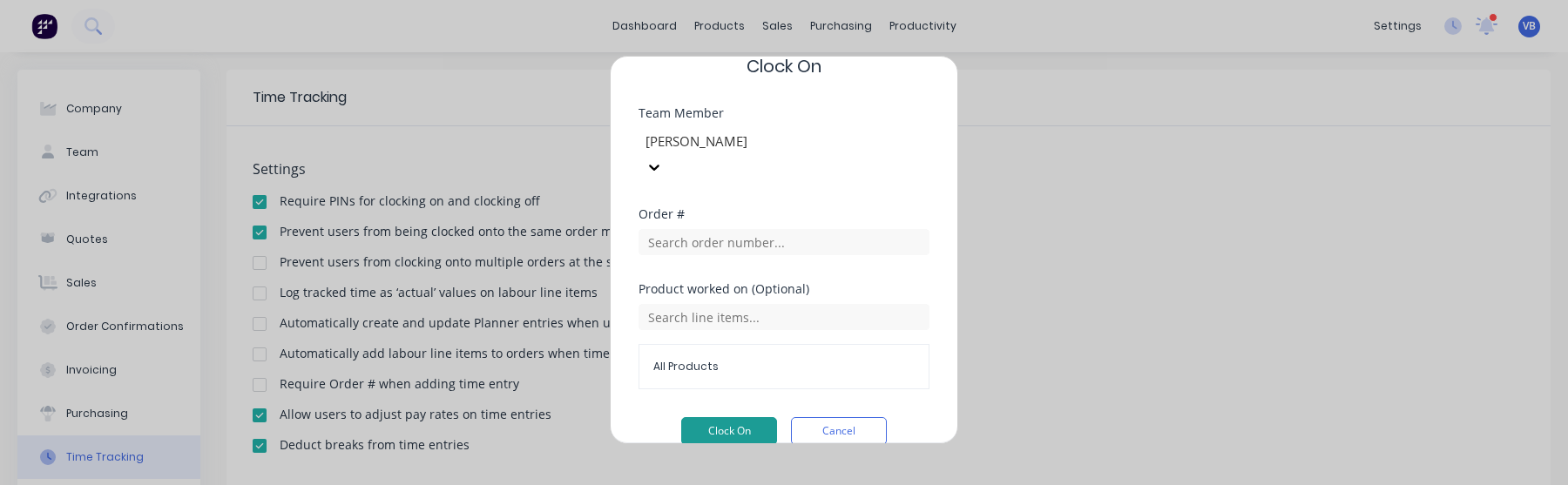
click at [724, 417] on button "Clock On" at bounding box center [729, 431] width 96 height 28
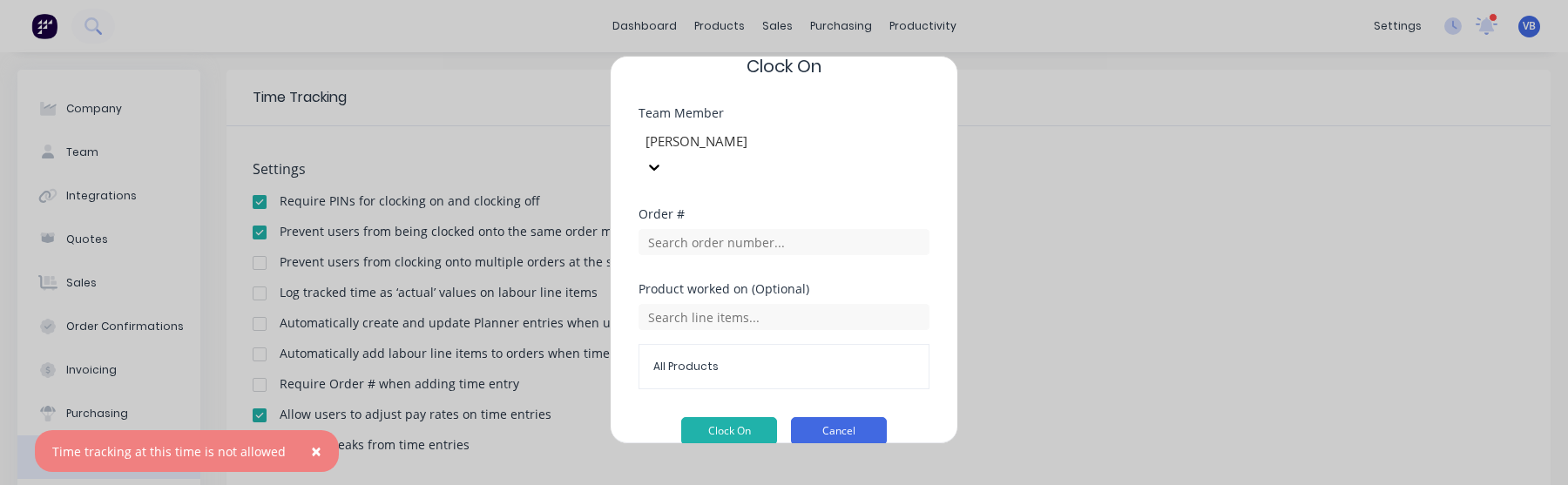
click at [846, 417] on button "Cancel" at bounding box center [839, 431] width 96 height 28
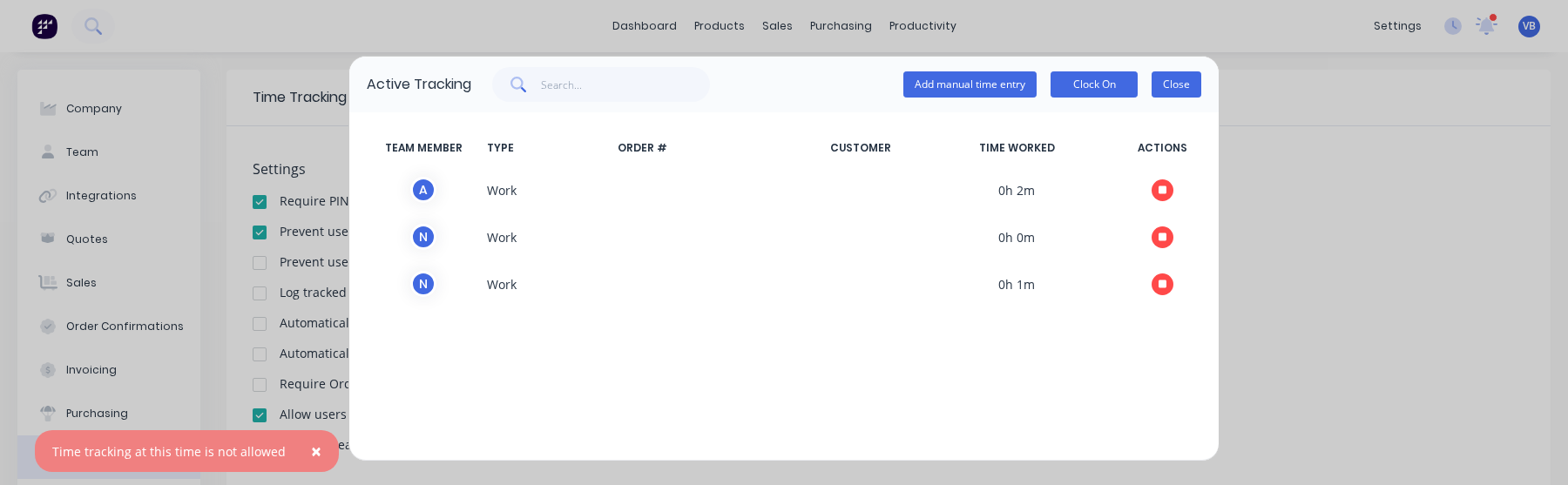
click at [1183, 84] on button "Close" at bounding box center [1176, 85] width 49 height 26
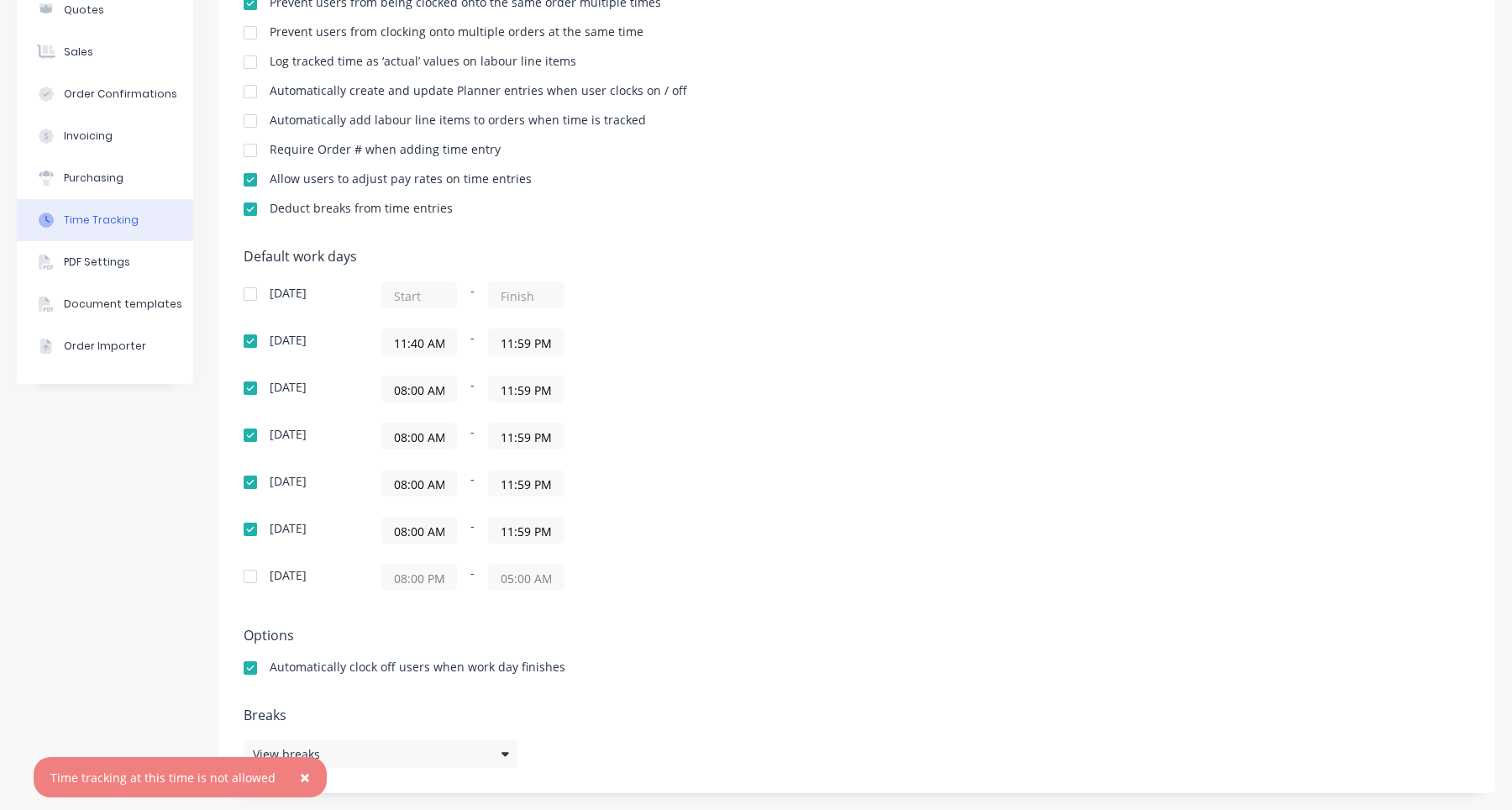
scroll to position [211, 0]
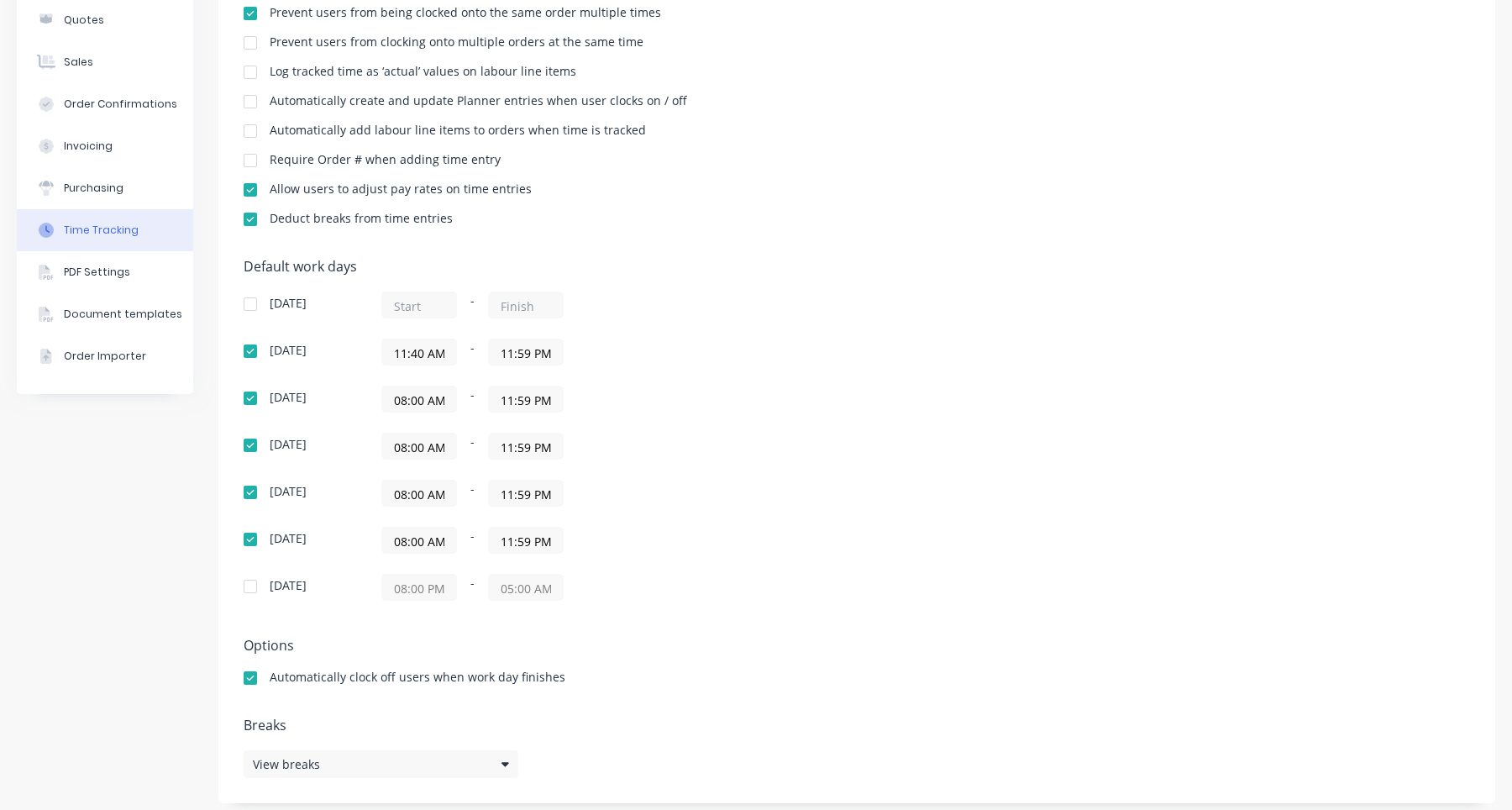
click at [724, 313] on div "-" at bounding box center [592, 305] width 420 height 27
